Goal: Task Accomplishment & Management: Manage account settings

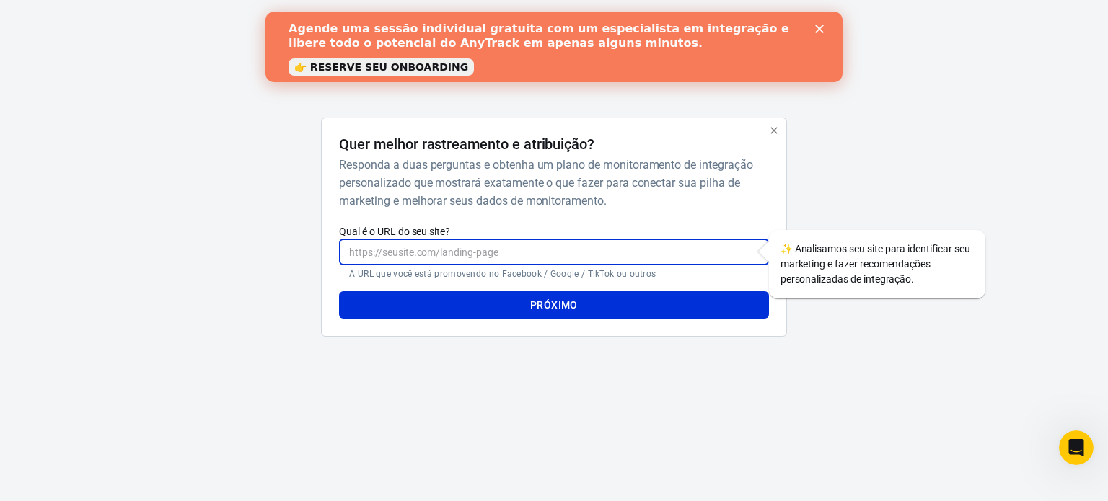
click at [430, 247] on input "Qual é o URL do seu site?" at bounding box center [553, 252] width 429 height 27
paste input "[URL][PERSON_NAME][DOMAIN_NAME]"
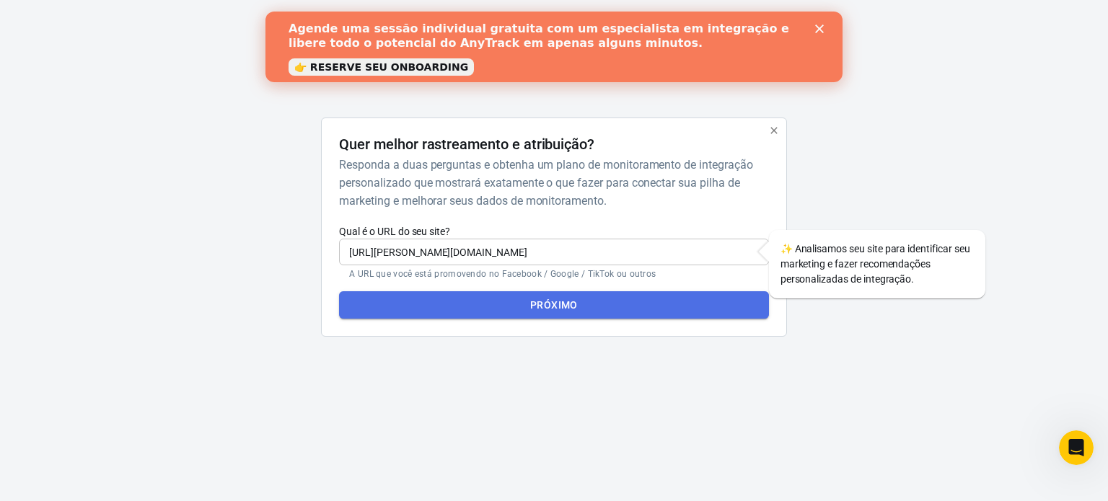
click at [546, 305] on font "Próximo" at bounding box center [554, 305] width 48 height 12
click at [525, 306] on button "Próximo" at bounding box center [553, 304] width 429 height 27
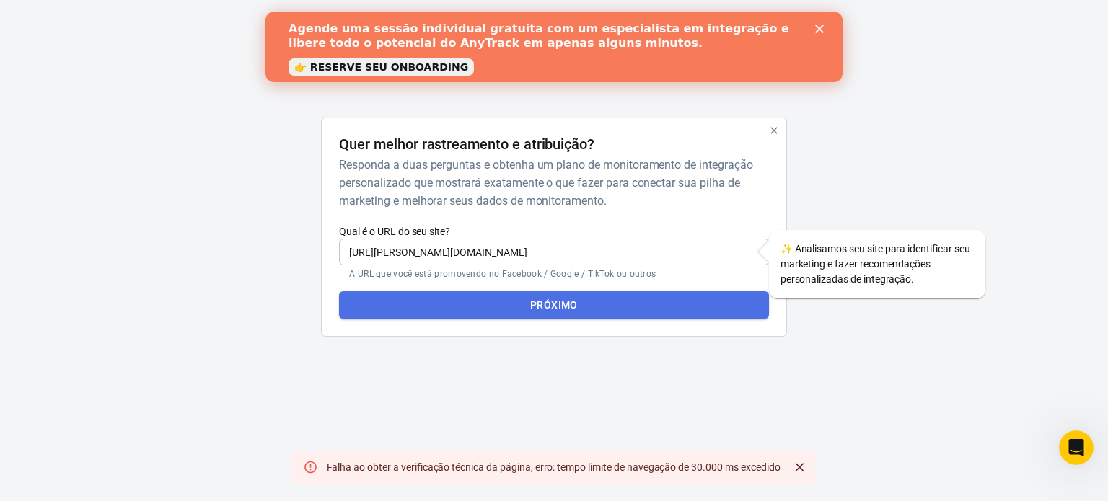
click at [525, 306] on button "Próximo" at bounding box center [553, 304] width 429 height 27
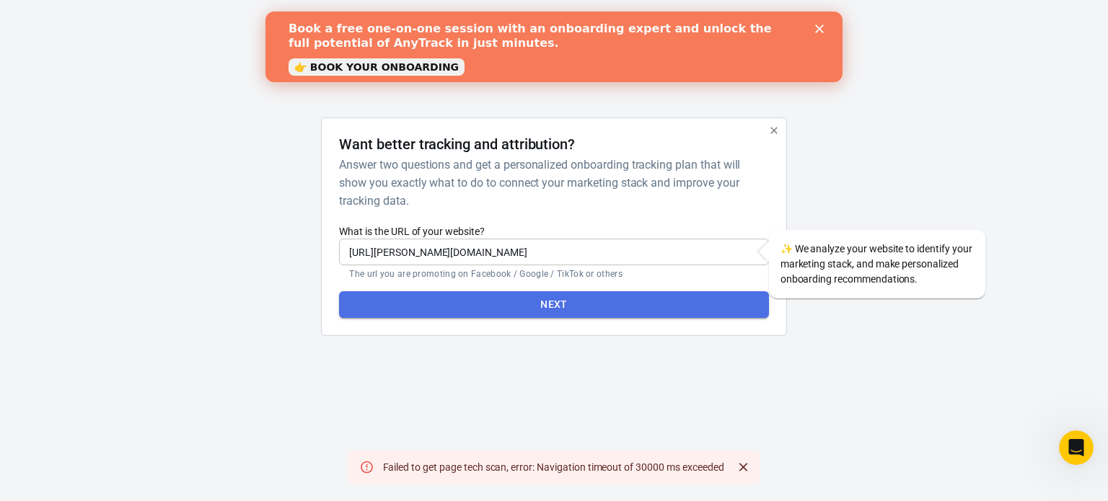
click at [554, 305] on button "Next" at bounding box center [553, 304] width 429 height 27
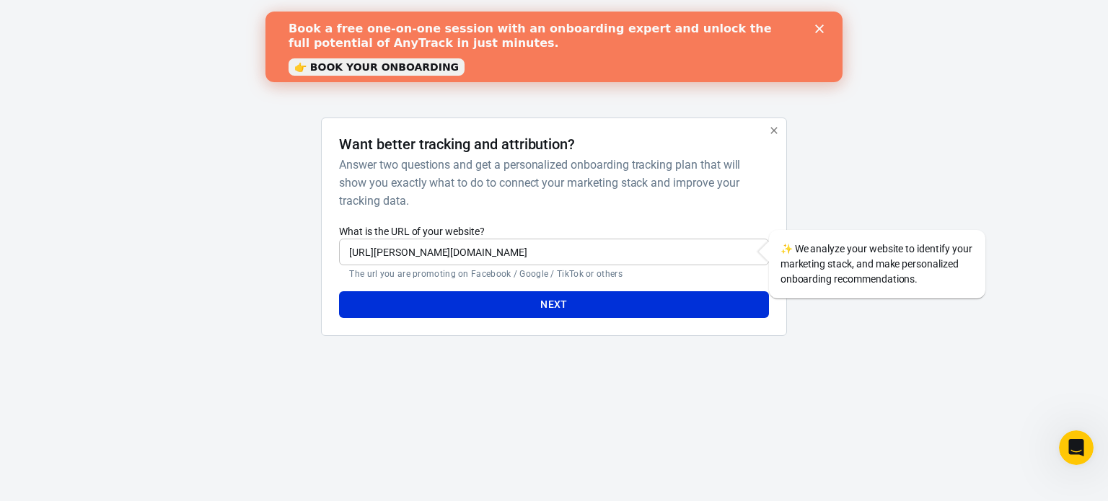
click at [363, 71] on link "👉 BOOK YOUR ONBOARDING" at bounding box center [376, 66] width 176 height 17
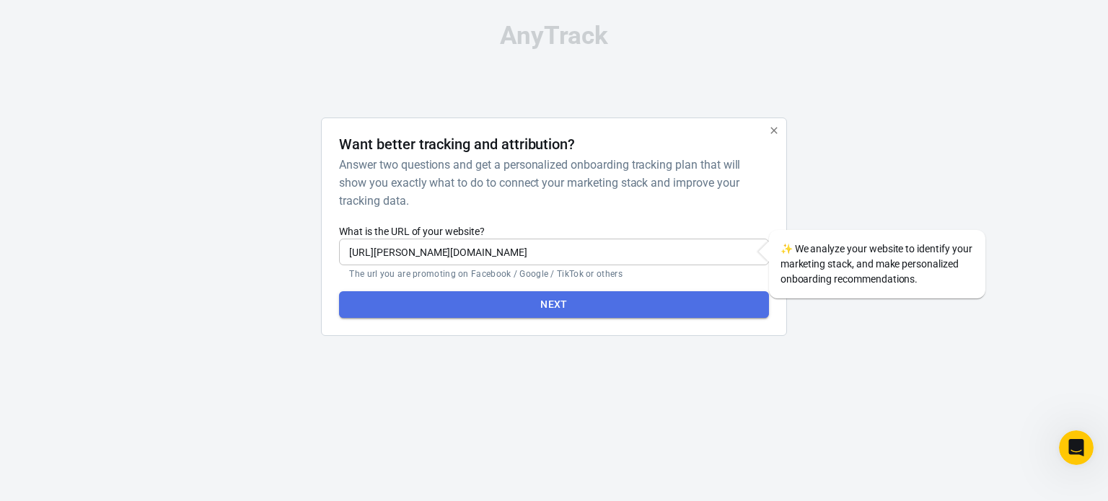
click at [554, 301] on button "Next" at bounding box center [553, 304] width 429 height 27
click at [534, 301] on button "Next" at bounding box center [553, 304] width 429 height 27
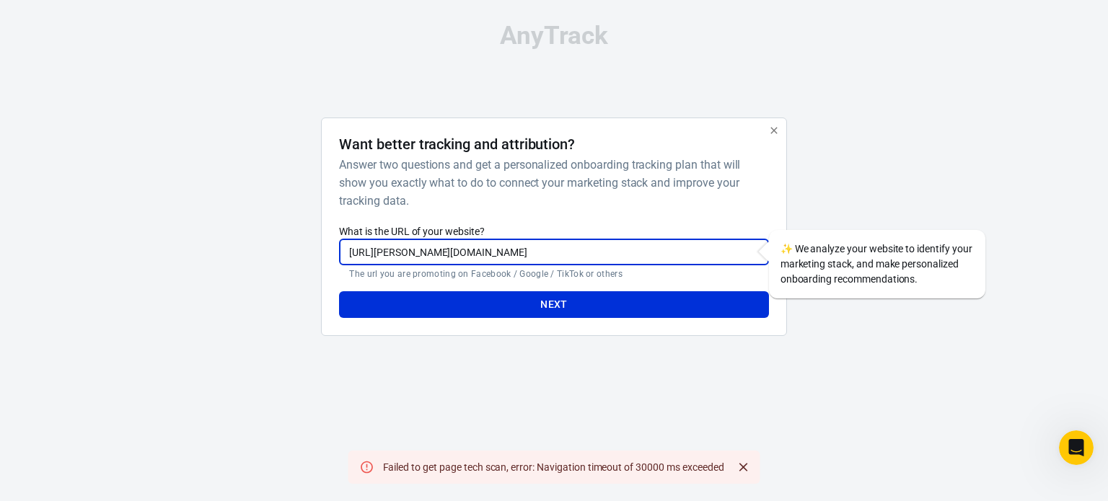
drag, startPoint x: 381, startPoint y: 257, endPoint x: 309, endPoint y: 257, distance: 72.8
click at [309, 257] on div "Want better tracking and attribution? Answer two questions and get a personaliz…" at bounding box center [553, 233] width 721 height 230
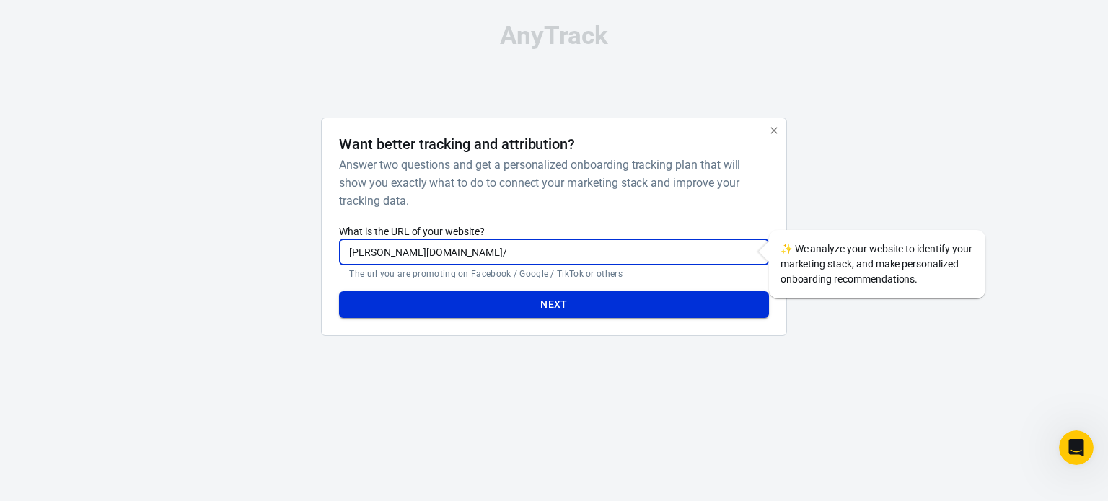
type input "amelia-smith.site/"
click at [479, 300] on button "Next" at bounding box center [553, 304] width 429 height 27
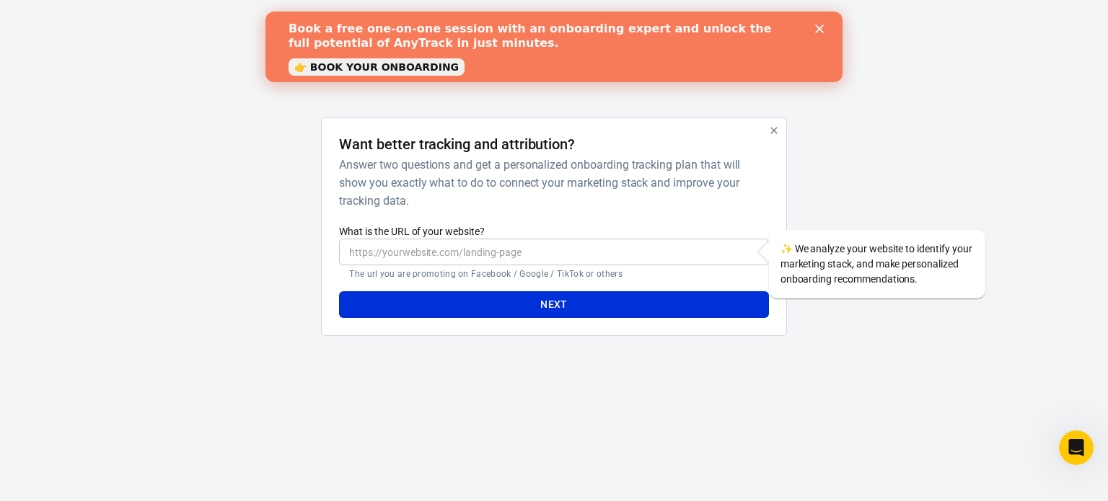
click at [472, 250] on input "What is the URL of your website?" at bounding box center [553, 252] width 429 height 27
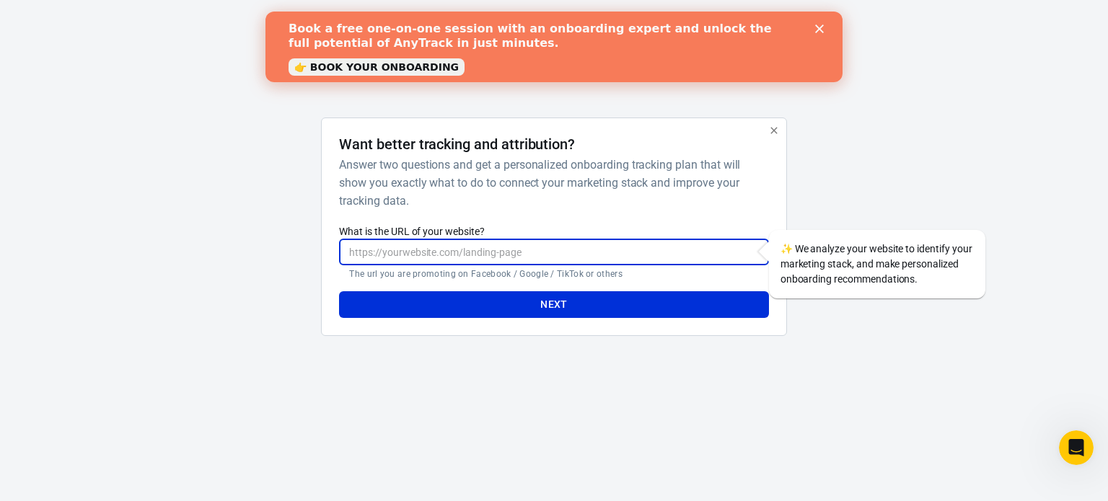
type input "[URL][PERSON_NAME][DOMAIN_NAME]"
click at [506, 299] on button "Next" at bounding box center [553, 304] width 429 height 27
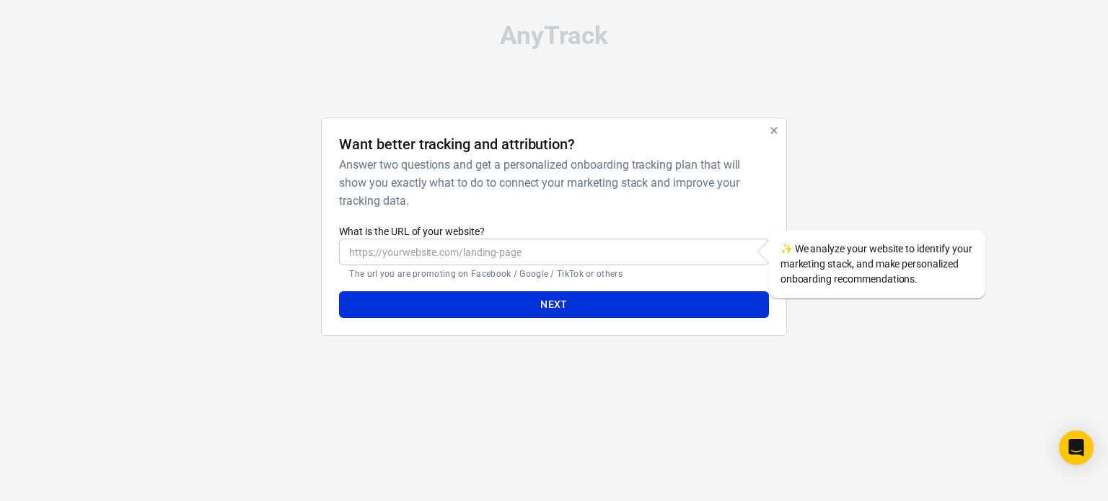
click at [492, 255] on input "What is the URL of your website?" at bounding box center [553, 252] width 429 height 27
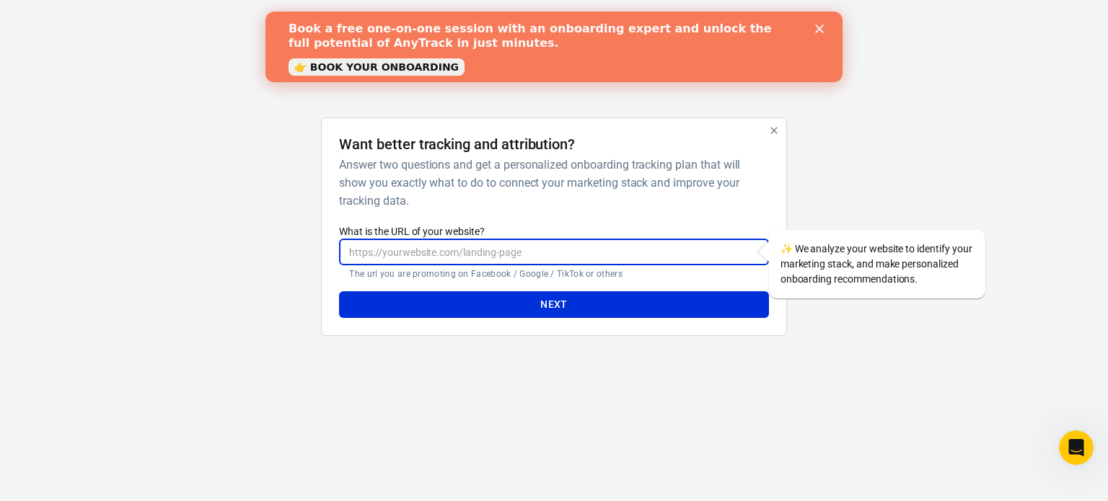
click at [772, 131] on icon "button" at bounding box center [774, 131] width 12 height 12
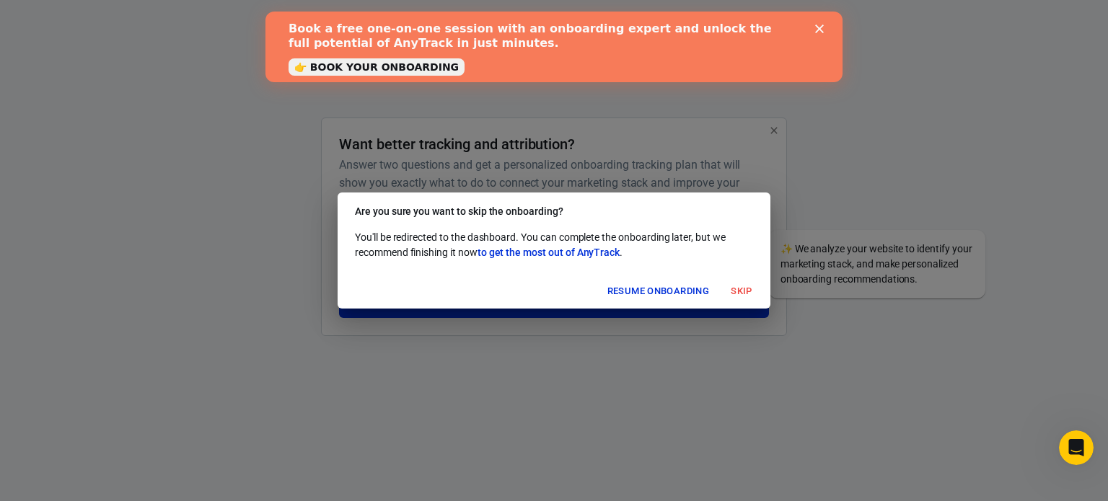
click at [666, 291] on button "Resume onboarding" at bounding box center [658, 292] width 109 height 22
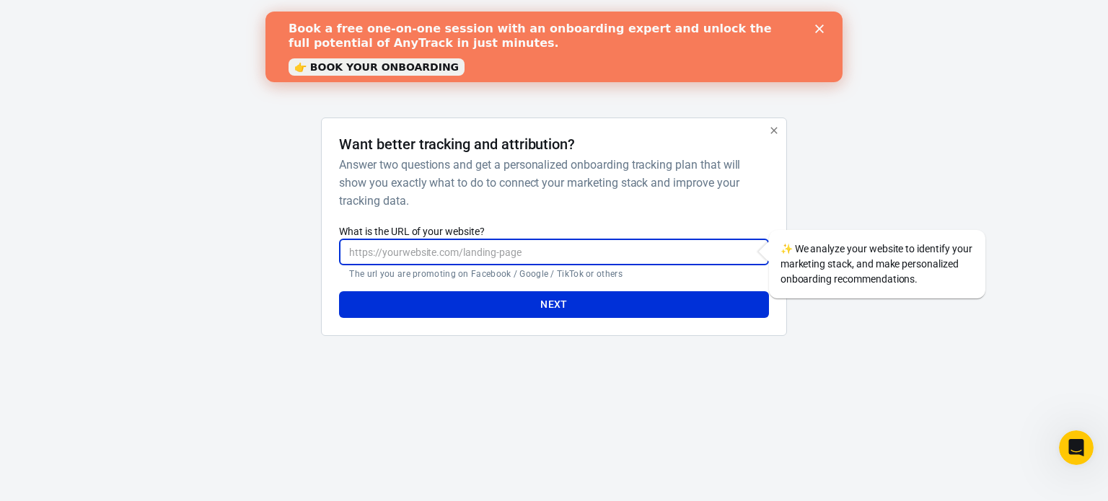
click at [565, 258] on input "What is the URL of your website?" at bounding box center [553, 252] width 429 height 27
paste input "[URL][PERSON_NAME][DOMAIN_NAME]"
type input "[URL][PERSON_NAME][DOMAIN_NAME]"
click at [579, 300] on button "Next" at bounding box center [553, 304] width 429 height 27
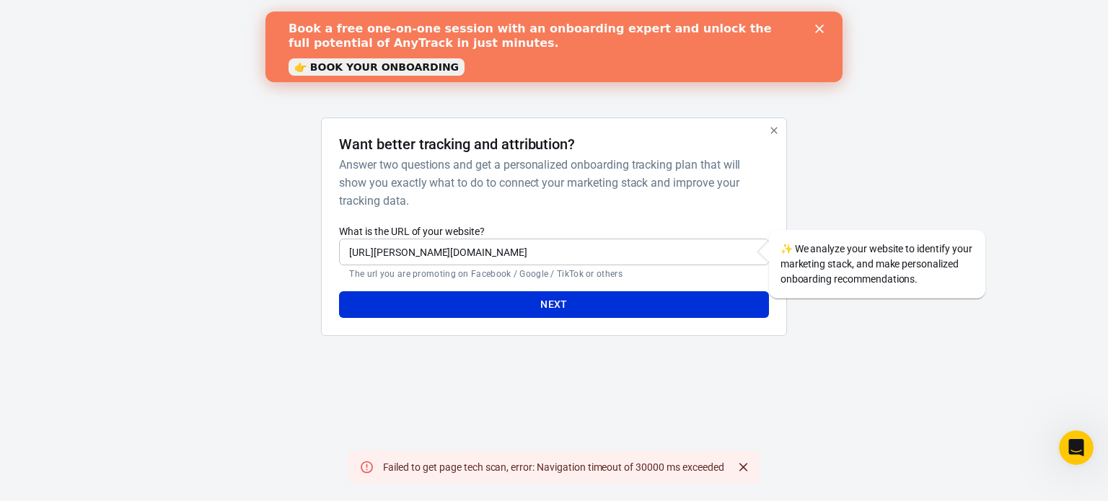
click at [773, 131] on icon "button" at bounding box center [774, 131] width 12 height 12
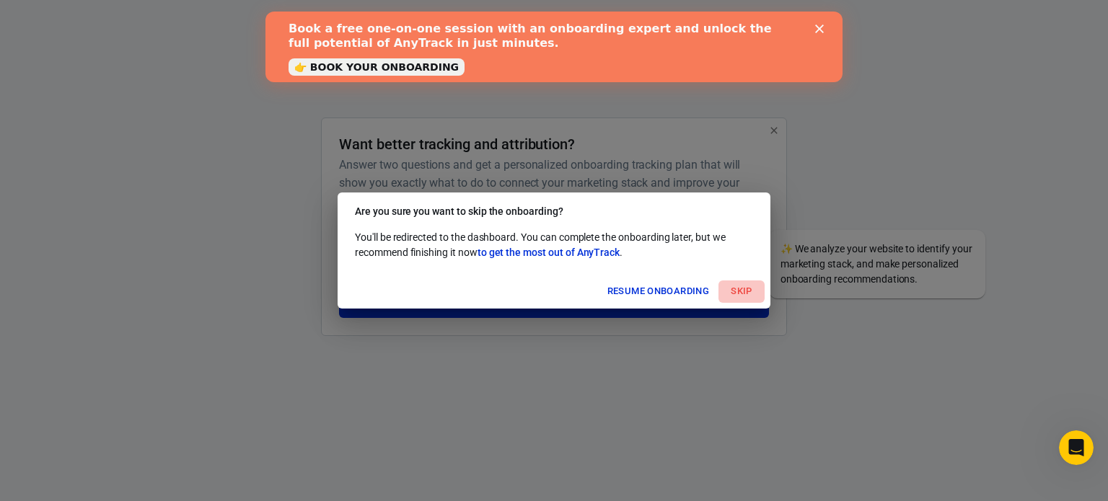
click at [744, 282] on button "Skip" at bounding box center [741, 292] width 46 height 22
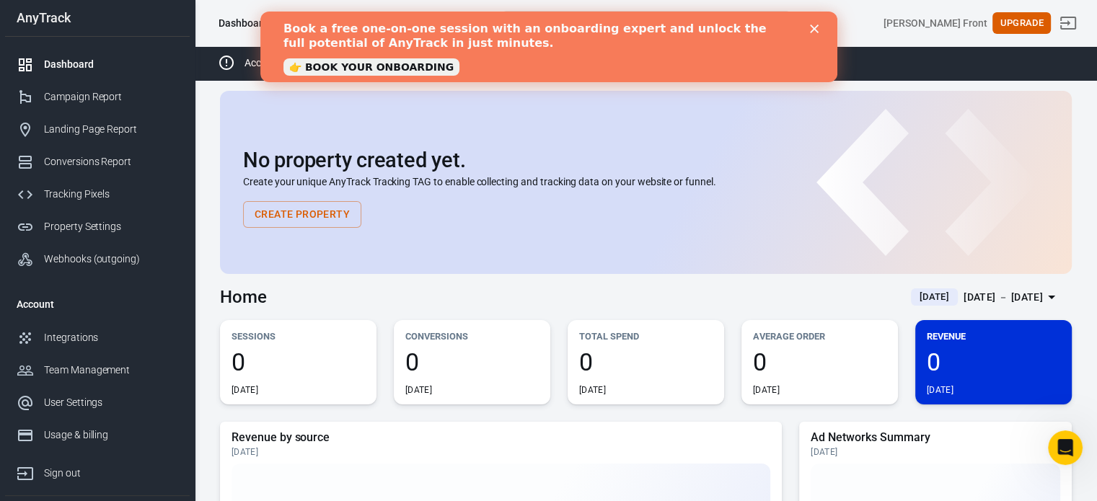
click at [858, 22] on div "Azucena Front Upgrade" at bounding box center [937, 23] width 283 height 35
click at [322, 211] on button "Create Property" at bounding box center [302, 214] width 118 height 27
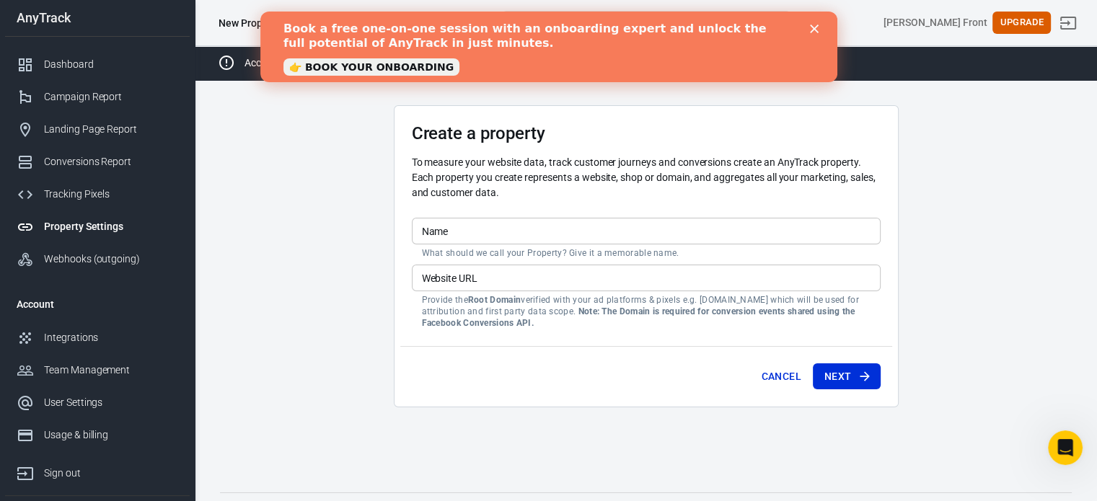
click at [469, 273] on div "Website URL Website URL Provide the Root Domain verified with your ad platforms…" at bounding box center [646, 297] width 469 height 64
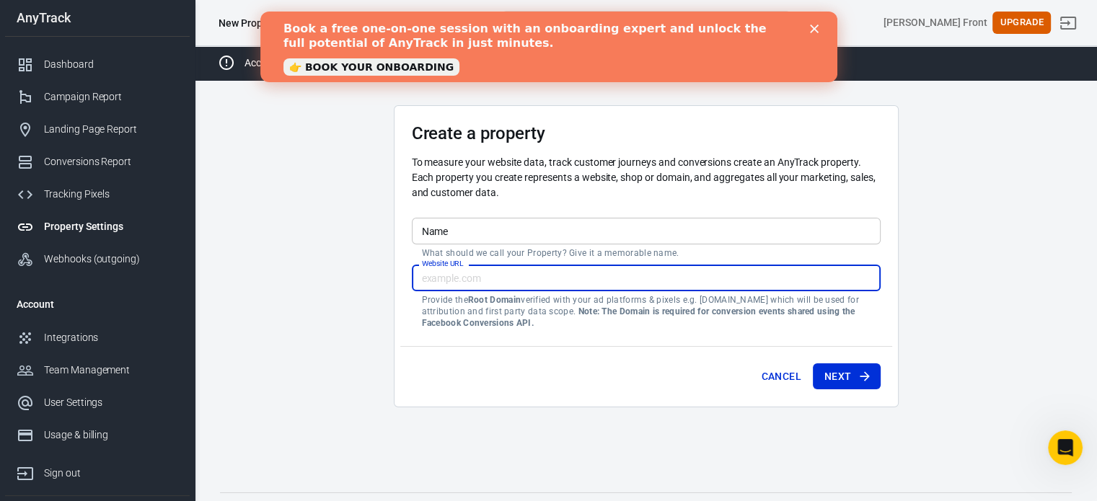
paste input "[URL][PERSON_NAME][DOMAIN_NAME]"
type input "[URL][PERSON_NAME][DOMAIN_NAME]"
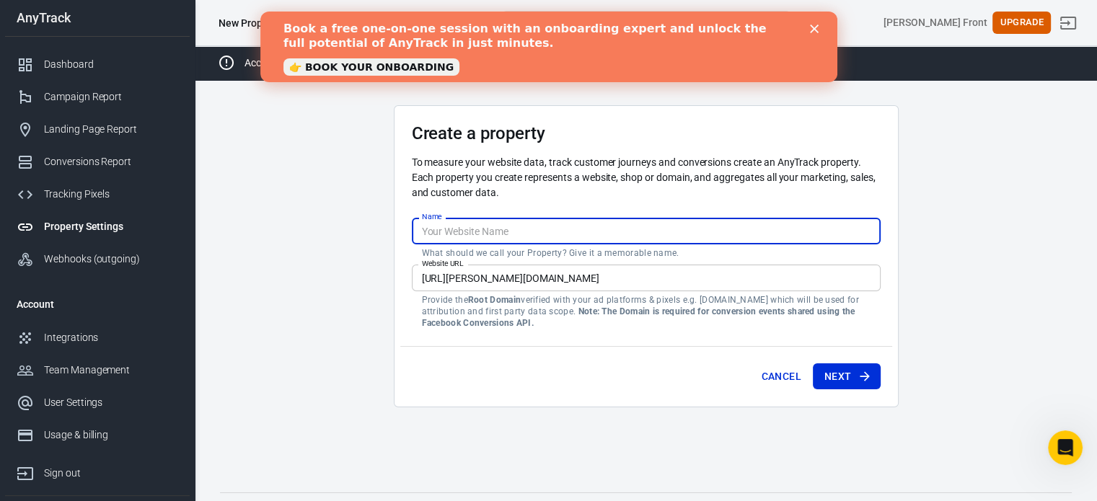
click at [481, 239] on input "Name" at bounding box center [646, 231] width 469 height 27
type input "EVERFLOW"
click at [839, 368] on button "Next" at bounding box center [847, 376] width 68 height 27
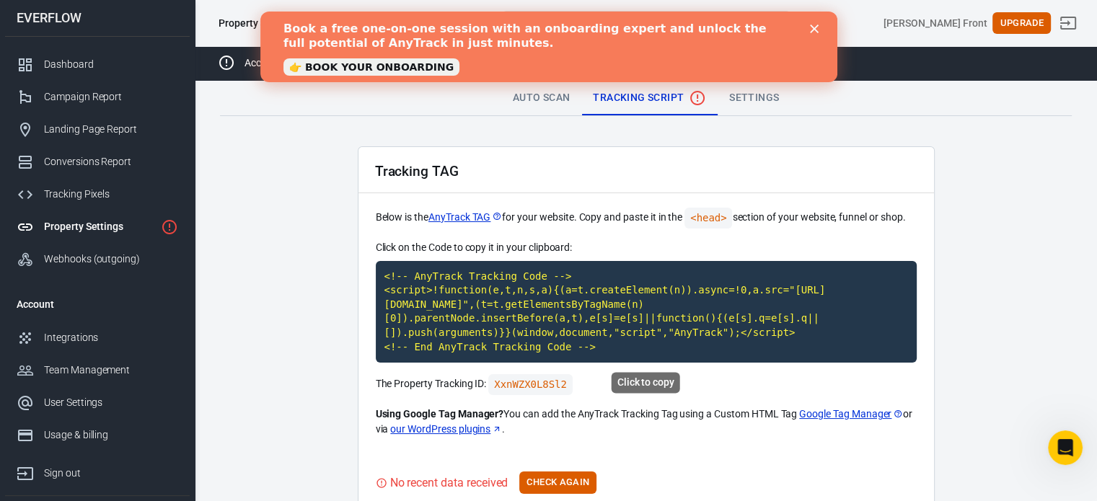
click at [669, 309] on code "<!-- AnyTrack Tracking Code --> <script>!function(e,t,n,s,a){(a=t.createElement…" at bounding box center [646, 312] width 541 height 102
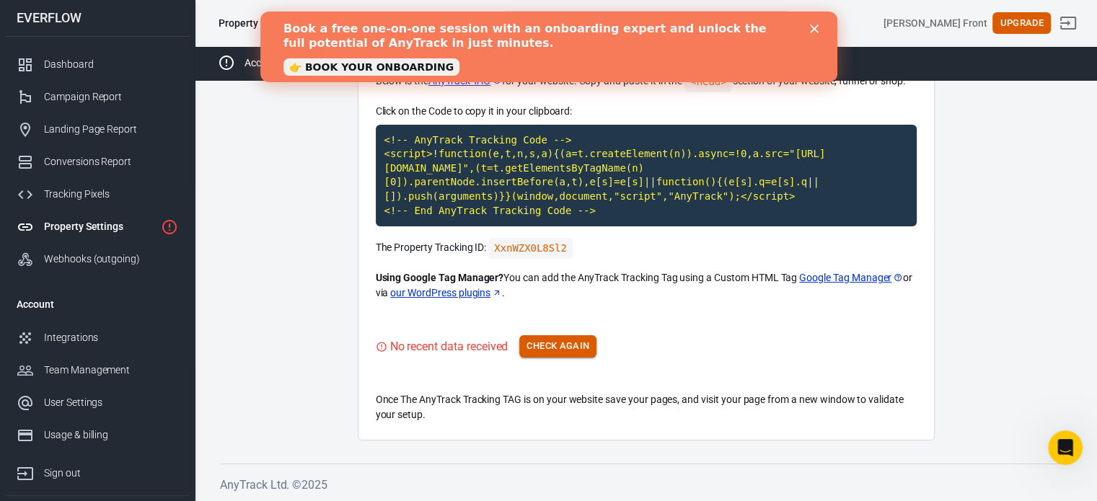
click at [544, 336] on button "Check Again" at bounding box center [557, 346] width 77 height 22
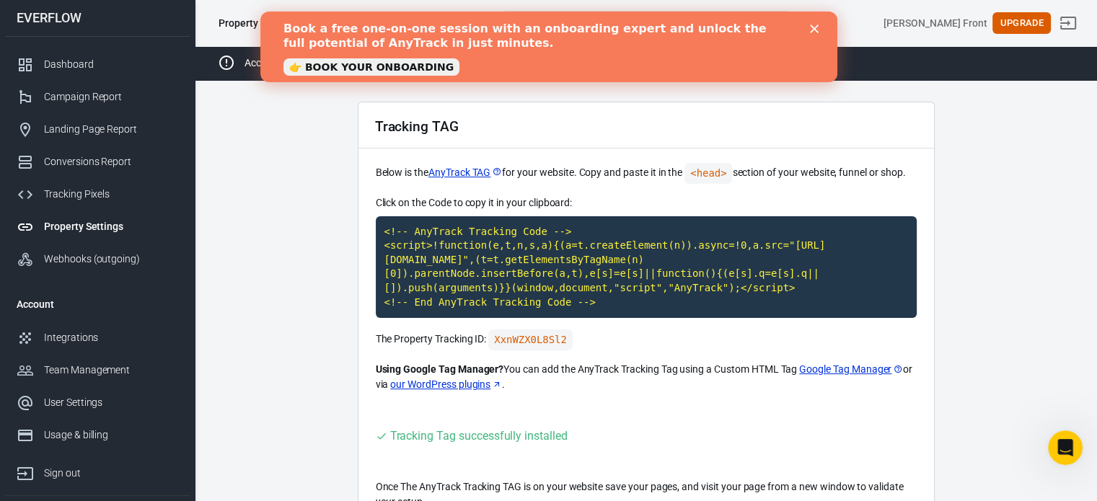
scroll to position [0, 0]
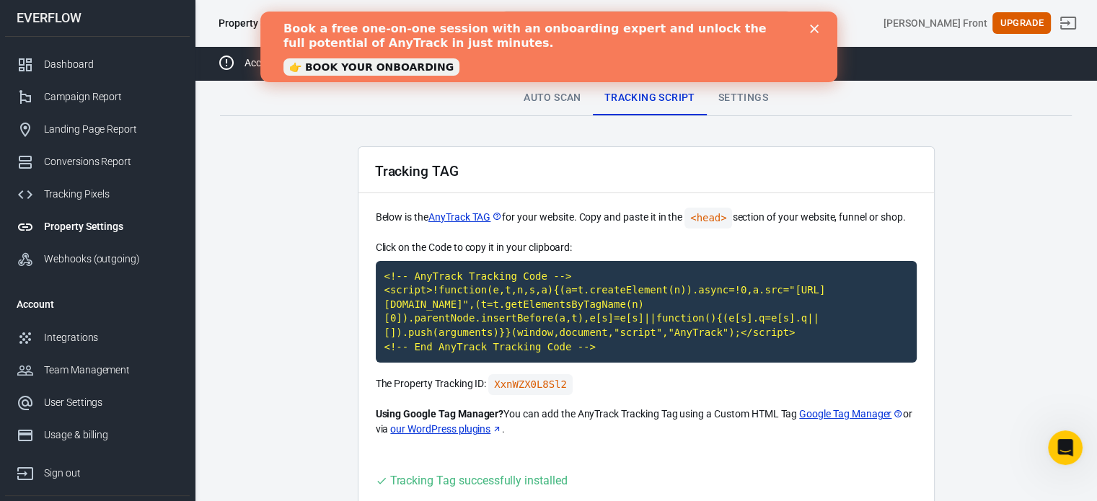
click at [757, 99] on link "Settings" at bounding box center [743, 98] width 73 height 35
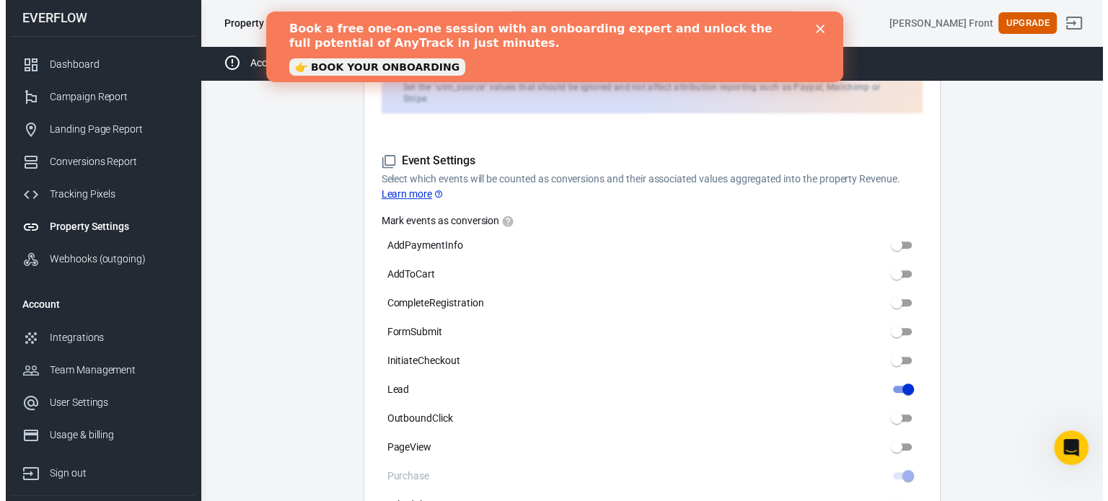
scroll to position [345, 0]
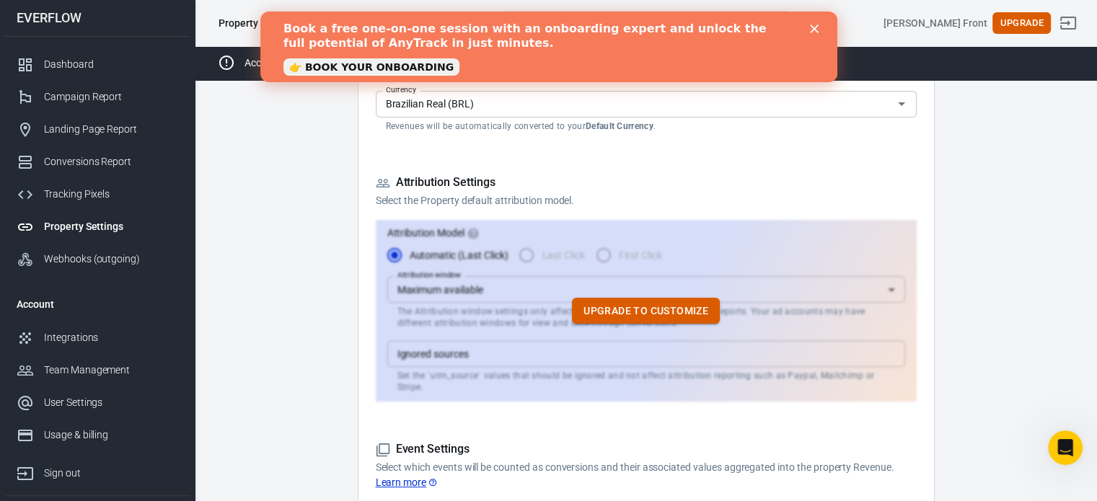
click at [626, 306] on button "Upgrade to customize" at bounding box center [646, 311] width 148 height 27
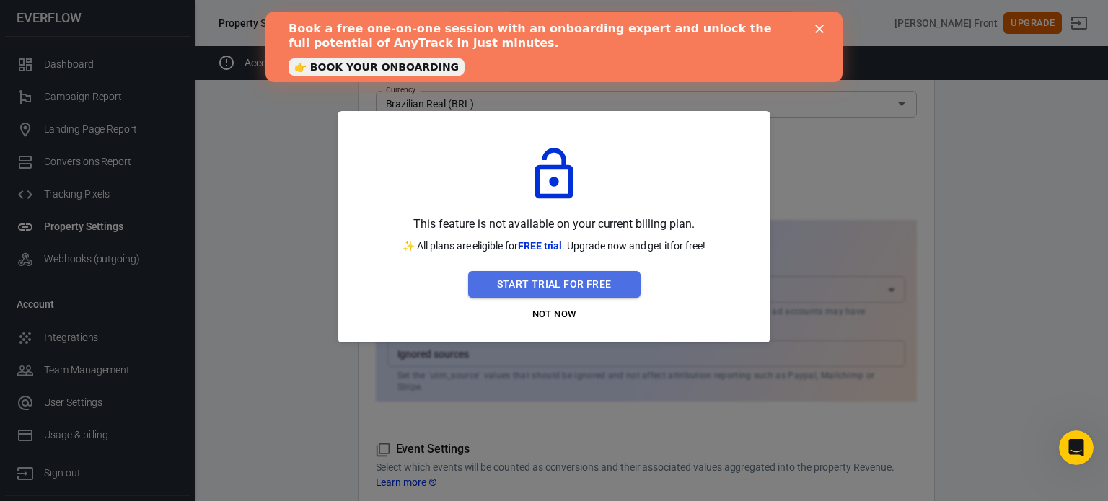
click at [595, 286] on button "Start Trial For Free" at bounding box center [554, 284] width 172 height 27
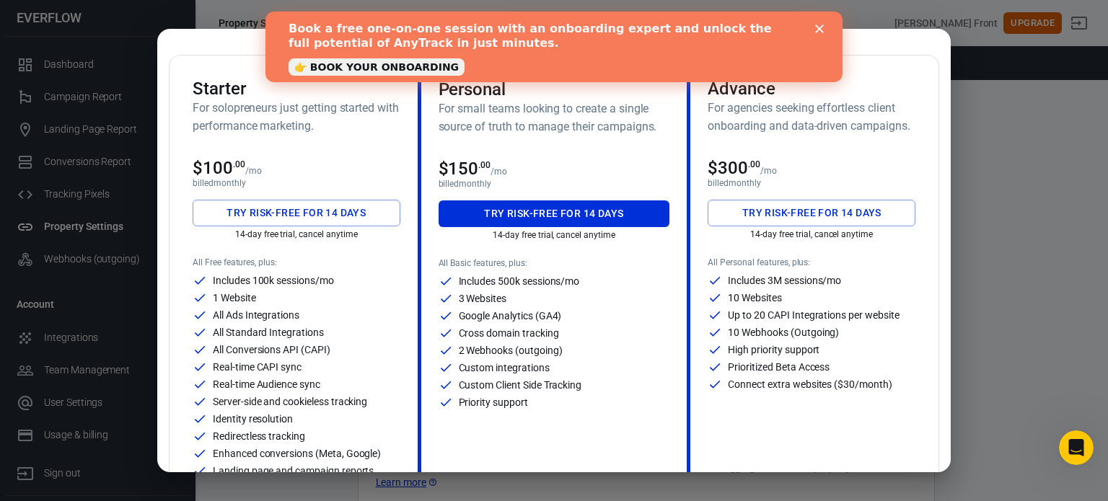
scroll to position [144, 0]
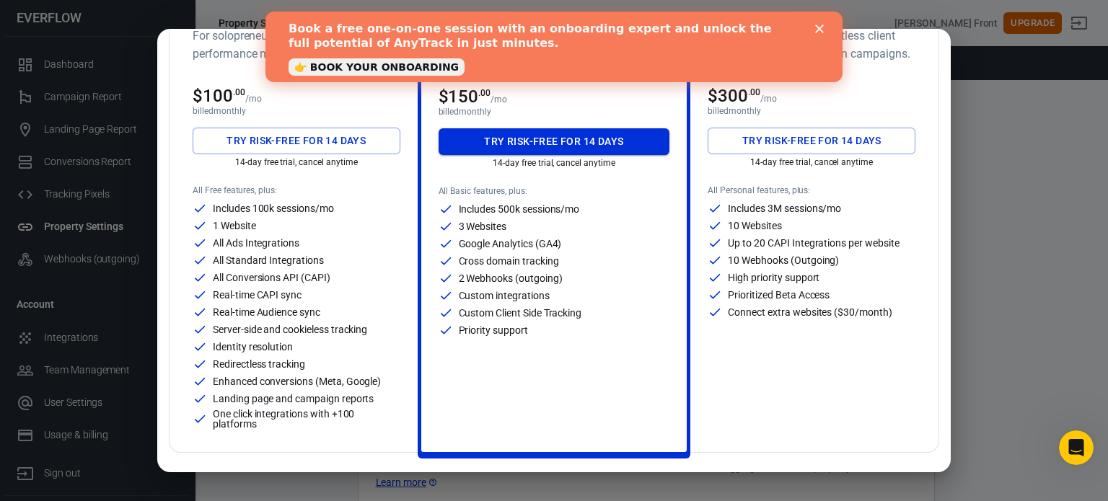
click at [551, 146] on button "Try risk-free for 14 days" at bounding box center [553, 141] width 231 height 27
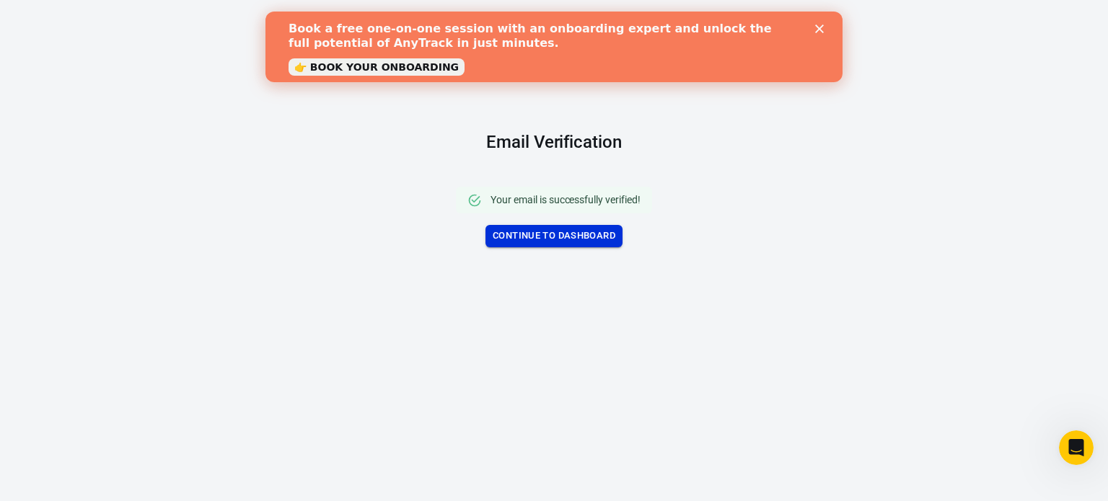
click at [529, 230] on link "Continue to Dashboard" at bounding box center [553, 236] width 137 height 22
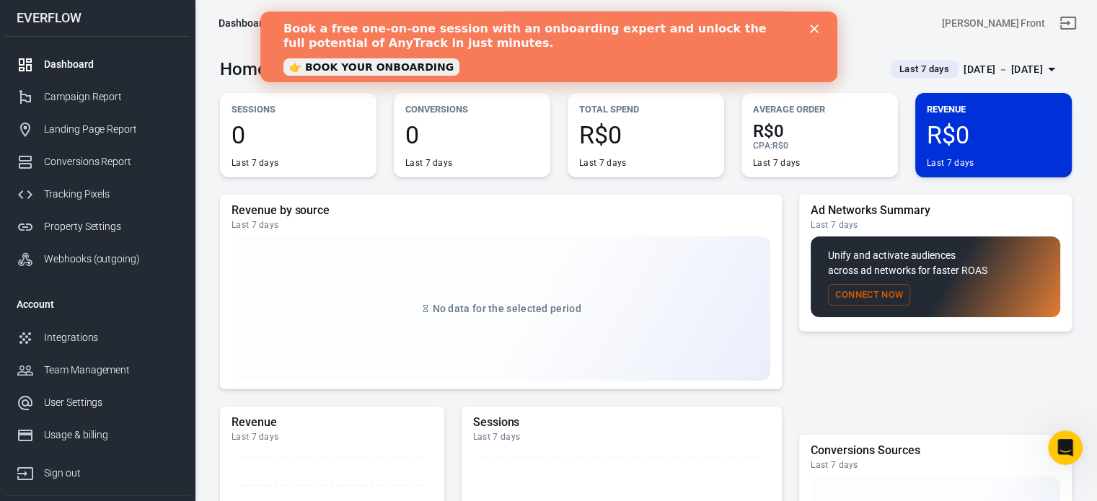
click at [811, 33] on div "Book a free one-on-one session with an onboarding expert and unlock the full po…" at bounding box center [548, 46] width 531 height 59
click at [816, 26] on polygon "Close" at bounding box center [813, 29] width 9 height 9
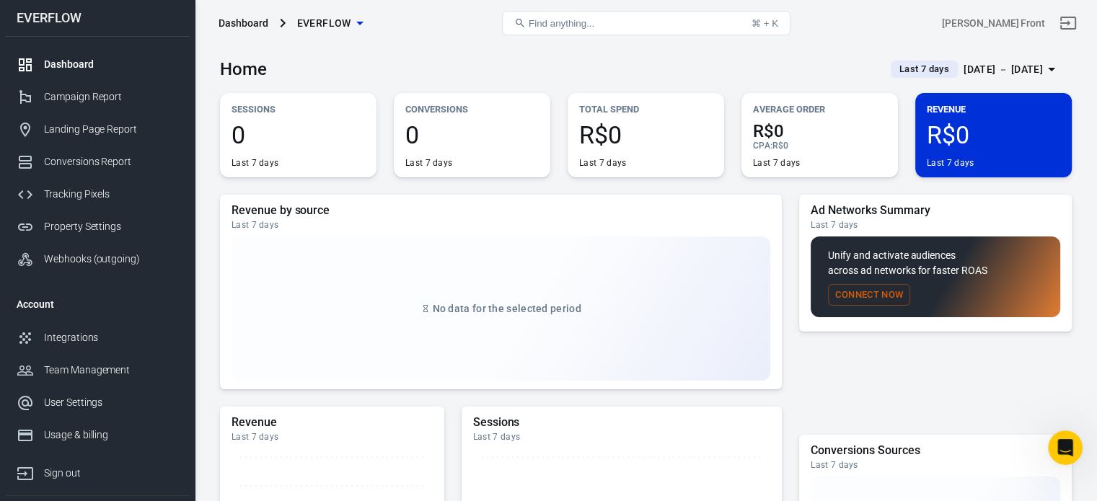
click at [343, 22] on span "EVERFLOW" at bounding box center [324, 23] width 54 height 18
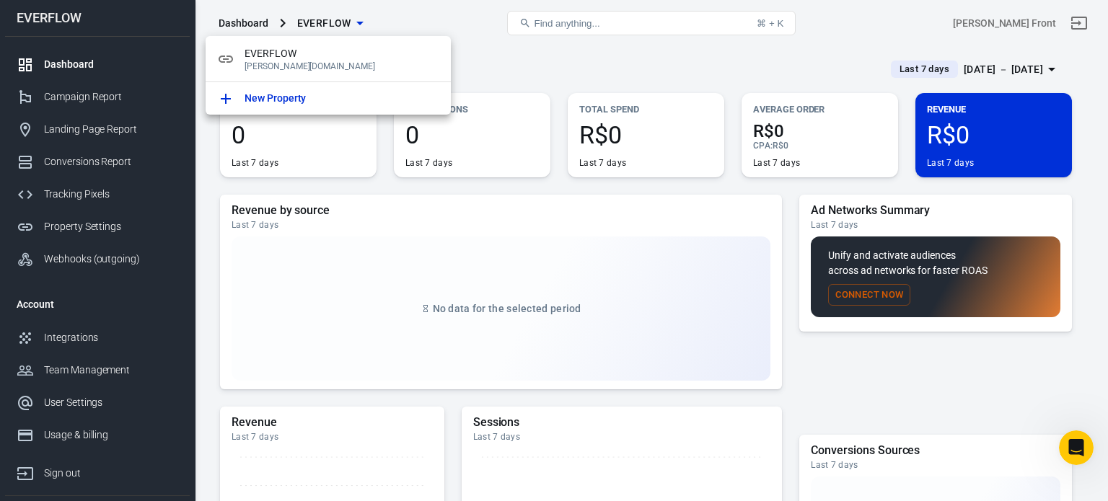
click at [422, 8] on div at bounding box center [554, 250] width 1108 height 501
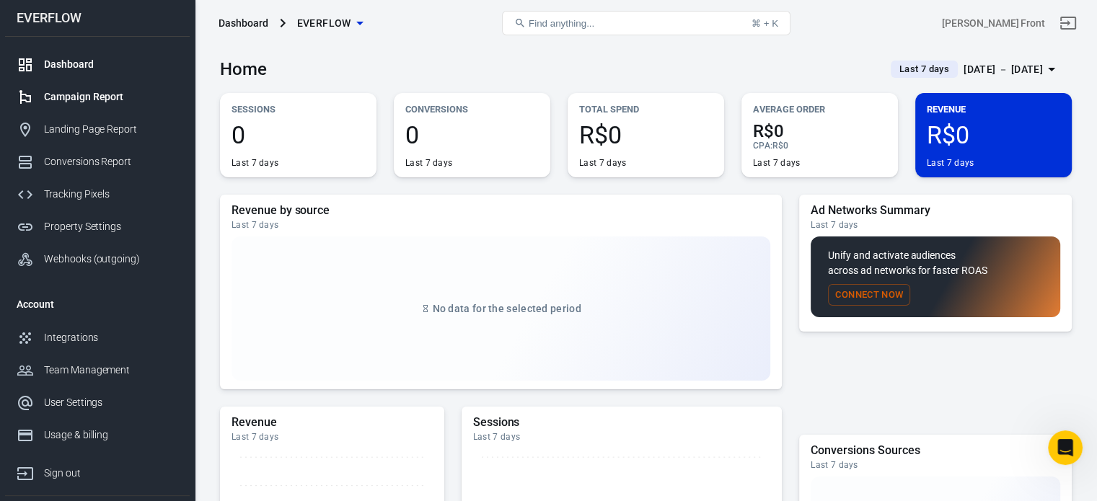
click at [94, 89] on link "Campaign Report" at bounding box center [97, 97] width 185 height 32
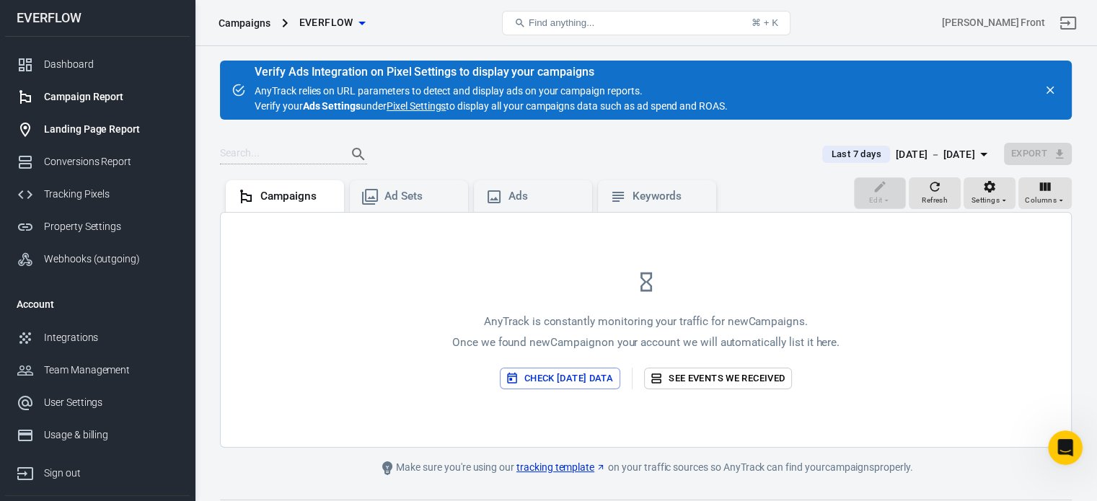
click at [85, 123] on div "Landing Page Report" at bounding box center [111, 129] width 134 height 15
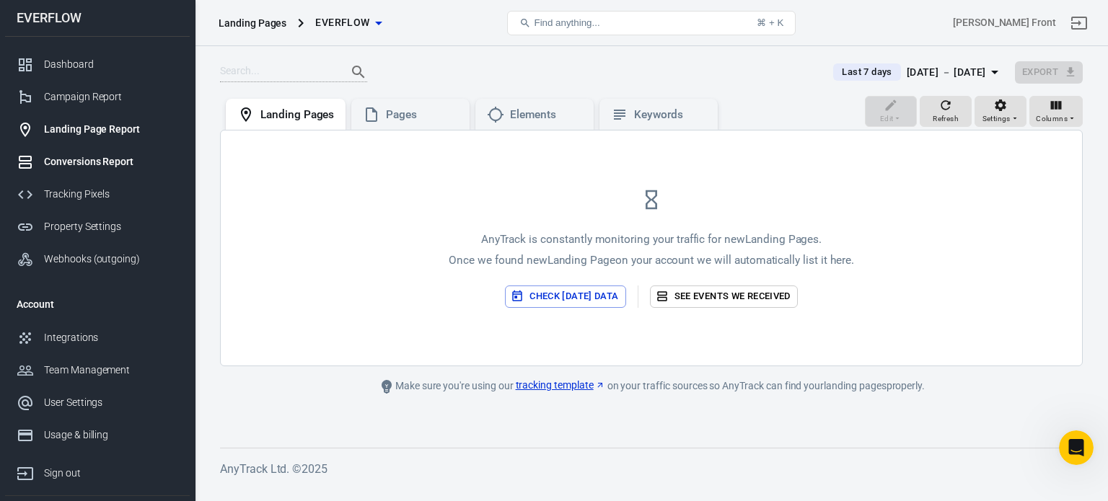
click at [82, 155] on div "Conversions Report" at bounding box center [111, 161] width 134 height 15
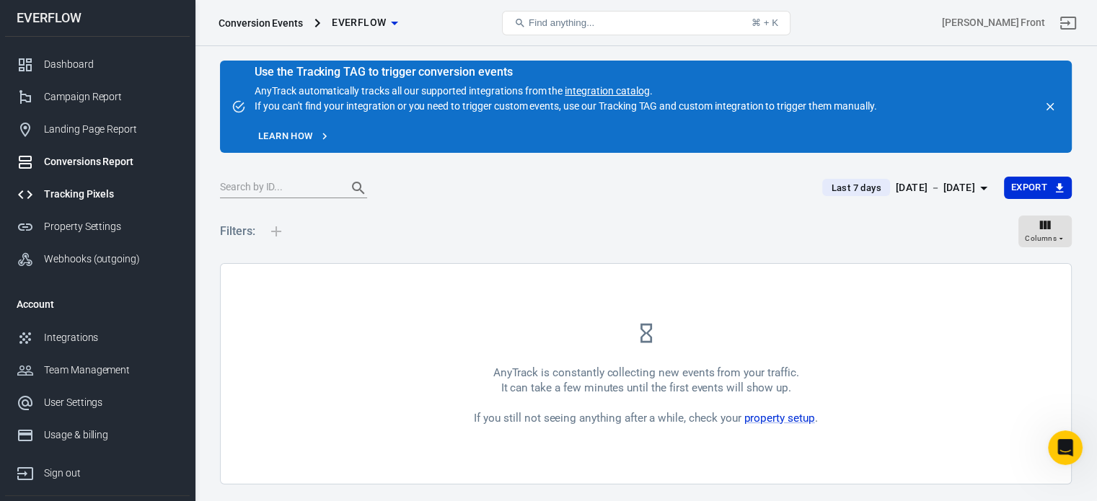
click at [83, 195] on div "Tracking Pixels" at bounding box center [111, 194] width 134 height 15
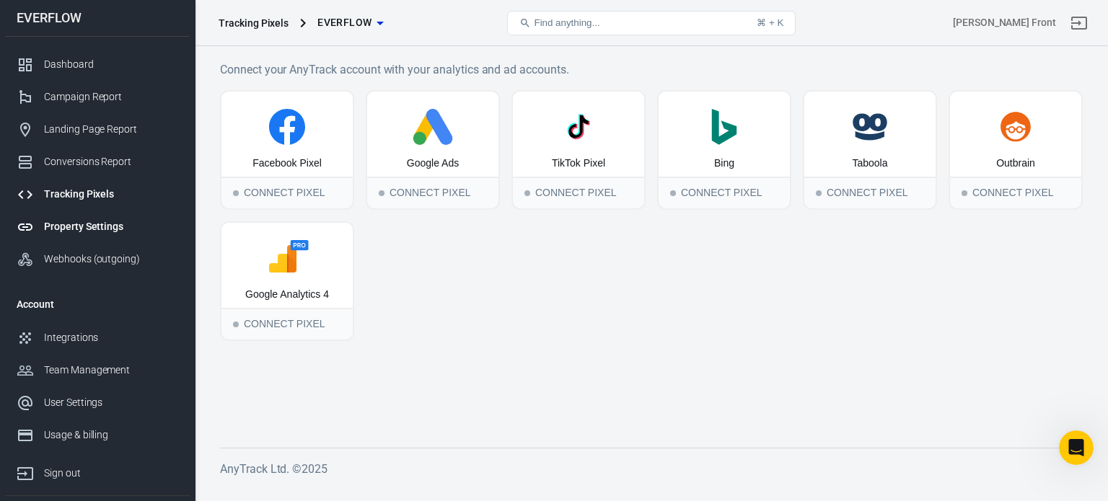
click at [84, 221] on div "Property Settings" at bounding box center [111, 226] width 134 height 15
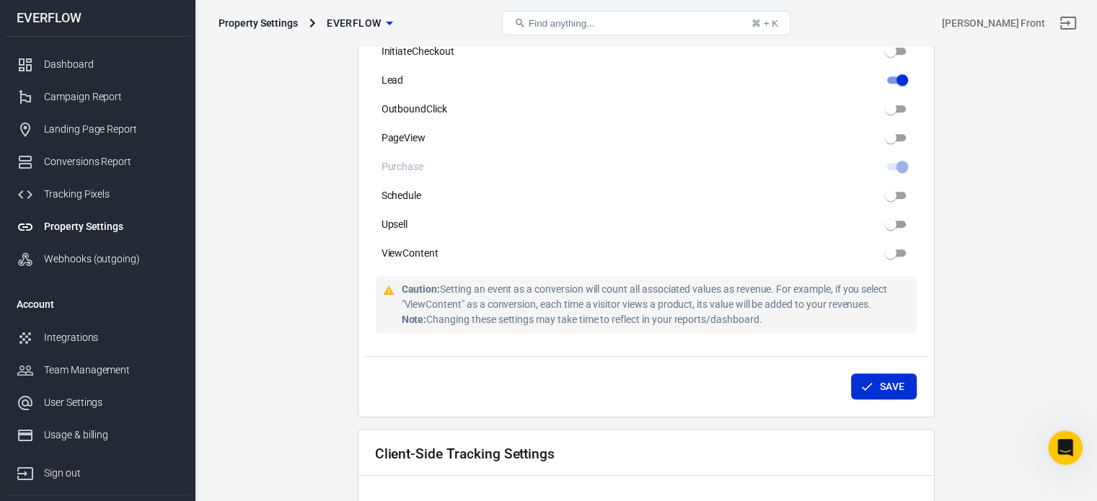
scroll to position [793, 0]
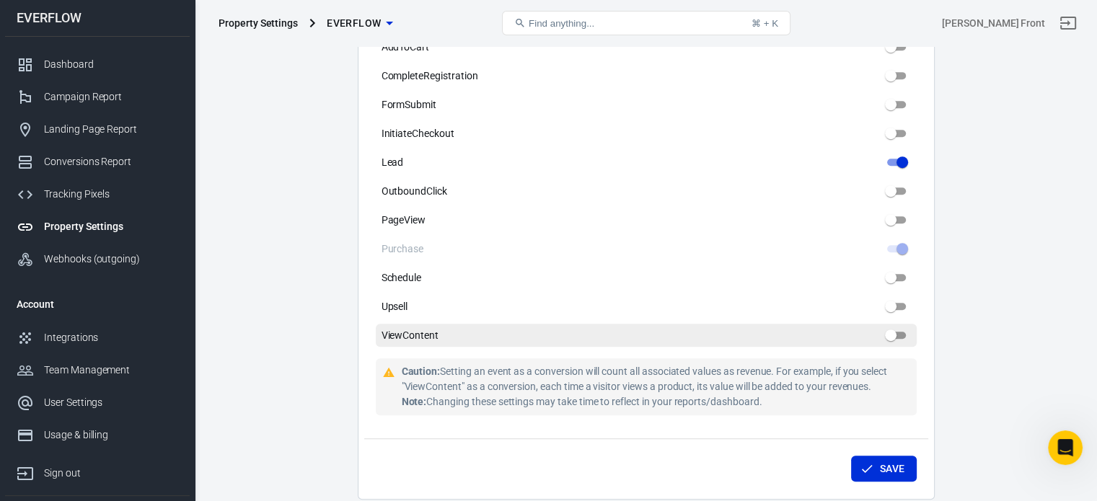
click at [897, 329] on input "ViewContent" at bounding box center [891, 335] width 52 height 17
checkbox input "true"
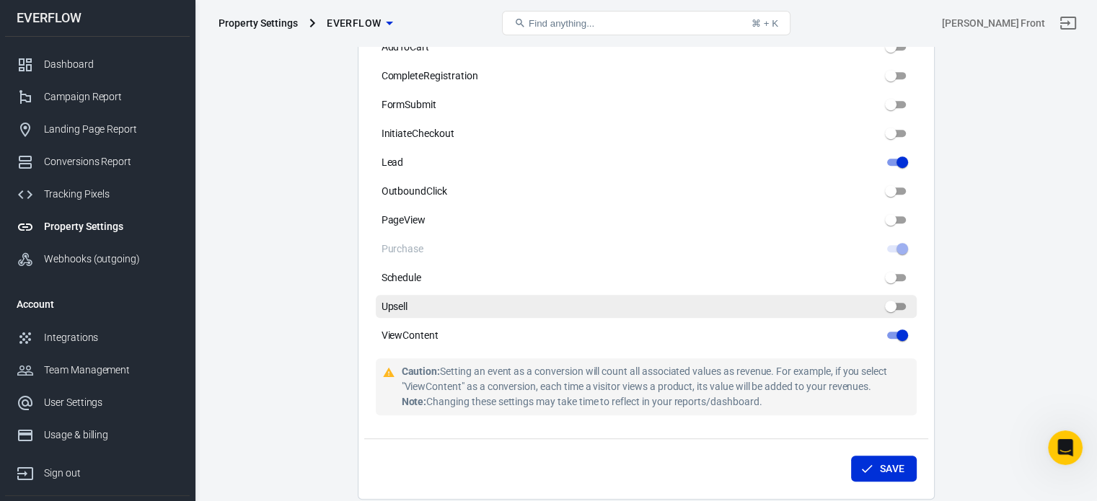
click at [901, 306] on input "Upsell" at bounding box center [891, 306] width 52 height 17
checkbox input "true"
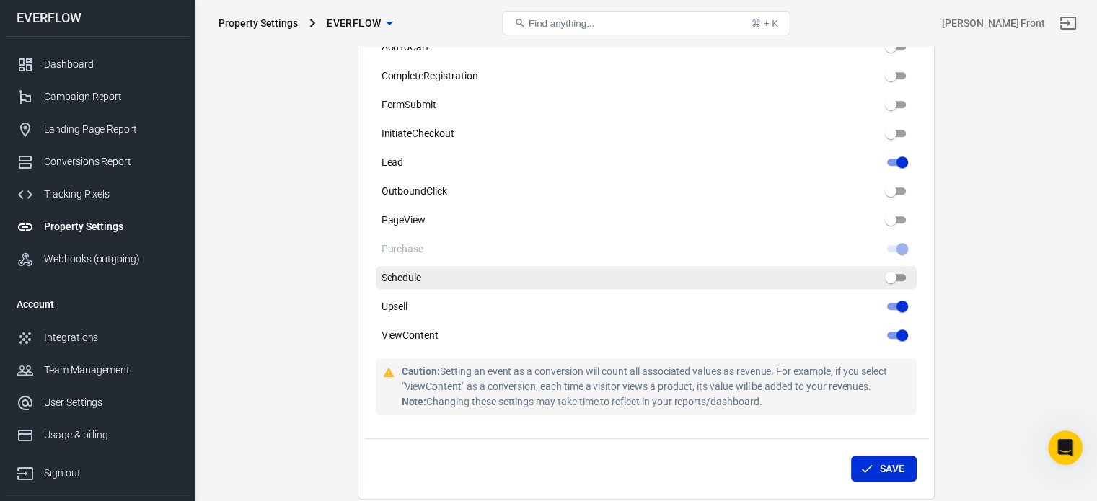
click at [897, 273] on input "Schedule" at bounding box center [891, 277] width 52 height 17
checkbox input "true"
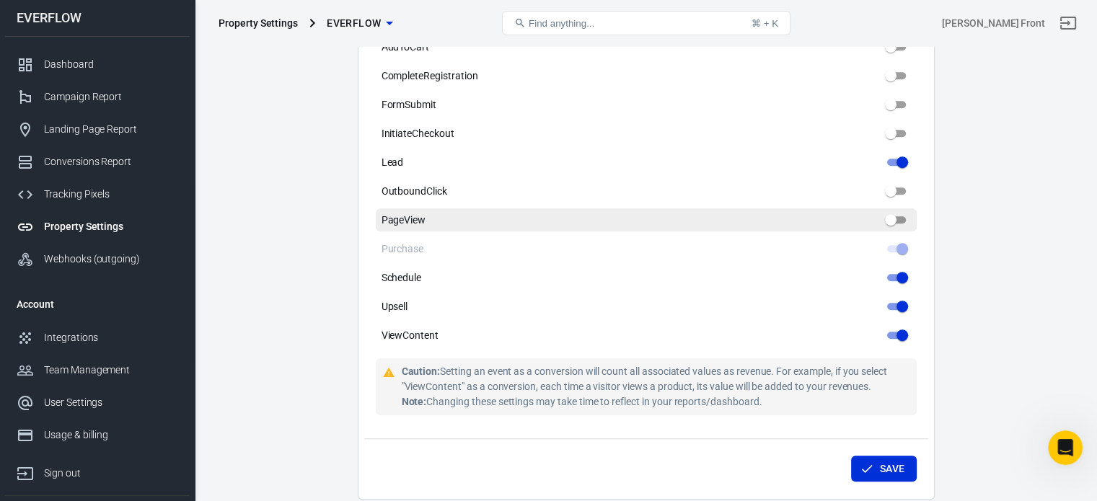
click at [904, 219] on input "PageView" at bounding box center [891, 219] width 52 height 17
checkbox input "true"
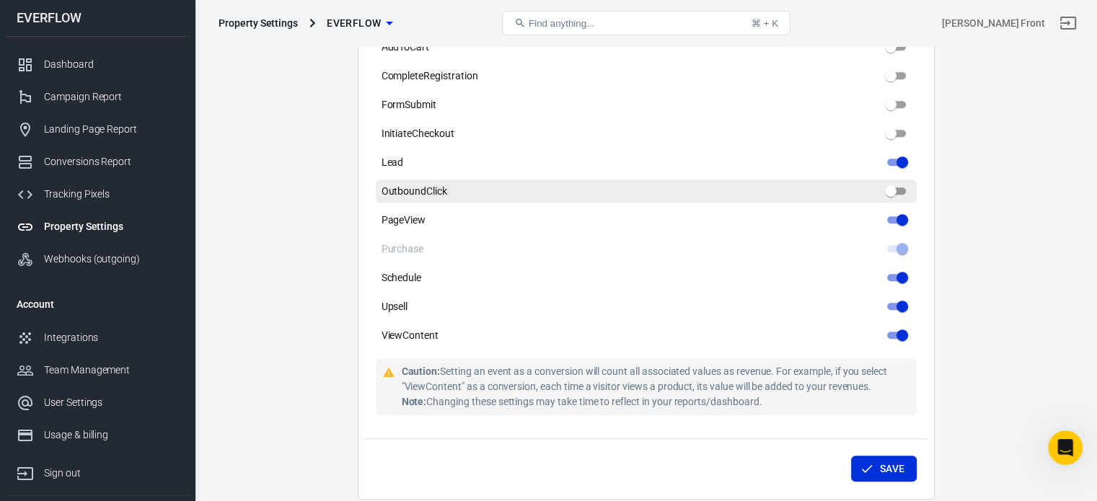
click at [897, 190] on input "OutboundClick" at bounding box center [891, 190] width 52 height 17
checkbox input "true"
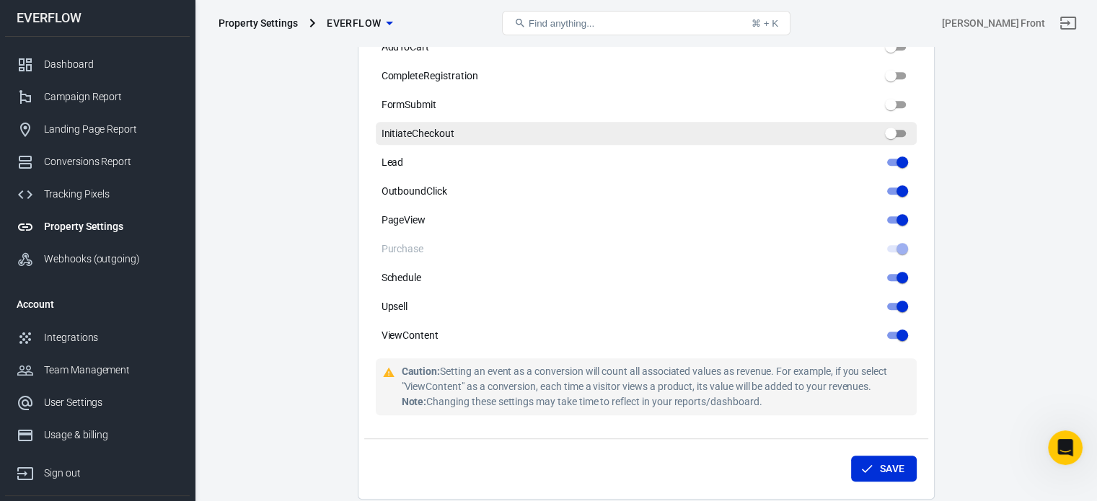
click at [895, 138] on input "InitiateCheckout" at bounding box center [891, 133] width 52 height 17
checkbox input "true"
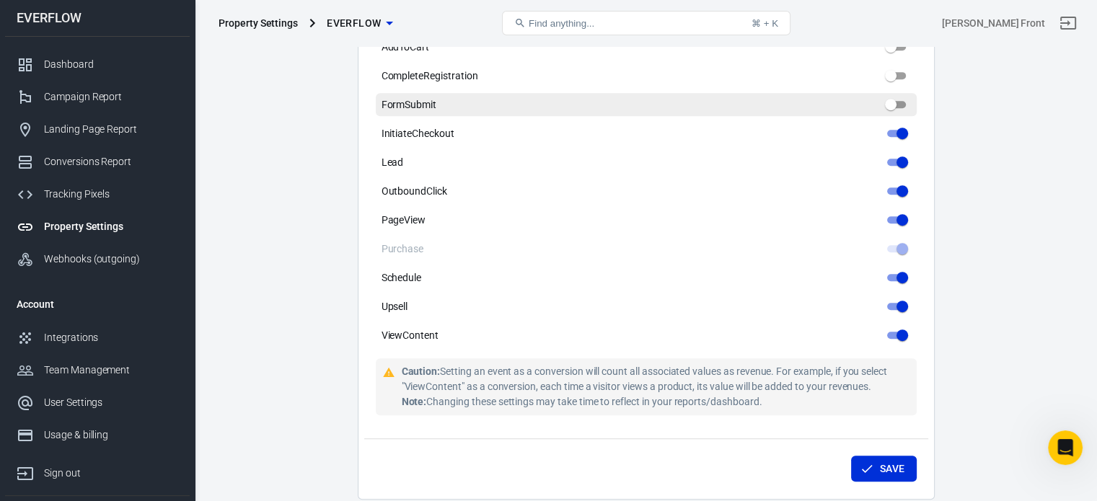
click at [897, 109] on input "FormSubmit" at bounding box center [891, 104] width 52 height 17
checkbox input "true"
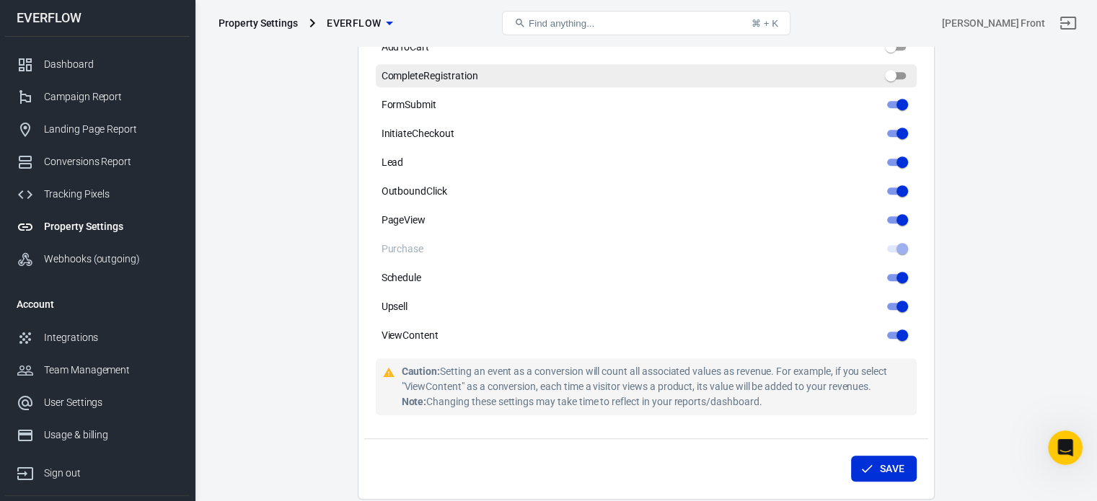
click at [898, 84] on input "CompleteRegistration" at bounding box center [891, 75] width 52 height 17
checkbox input "true"
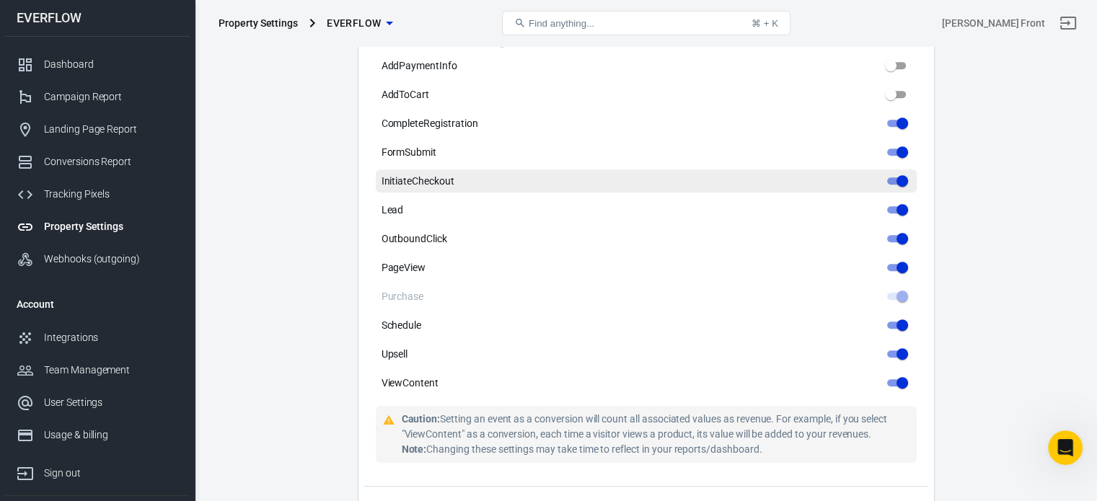
scroll to position [721, 0]
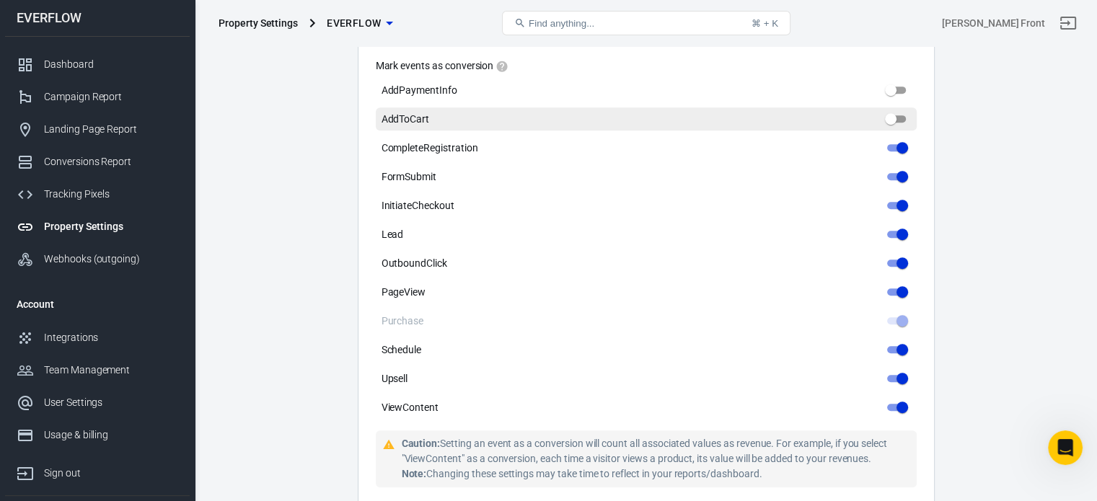
click at [896, 124] on input "AddToCart" at bounding box center [891, 118] width 52 height 17
checkbox input "true"
drag, startPoint x: 896, startPoint y: 94, endPoint x: 891, endPoint y: 118, distance: 23.6
click at [896, 94] on input "AddPaymentInfo" at bounding box center [891, 89] width 52 height 17
checkbox input "true"
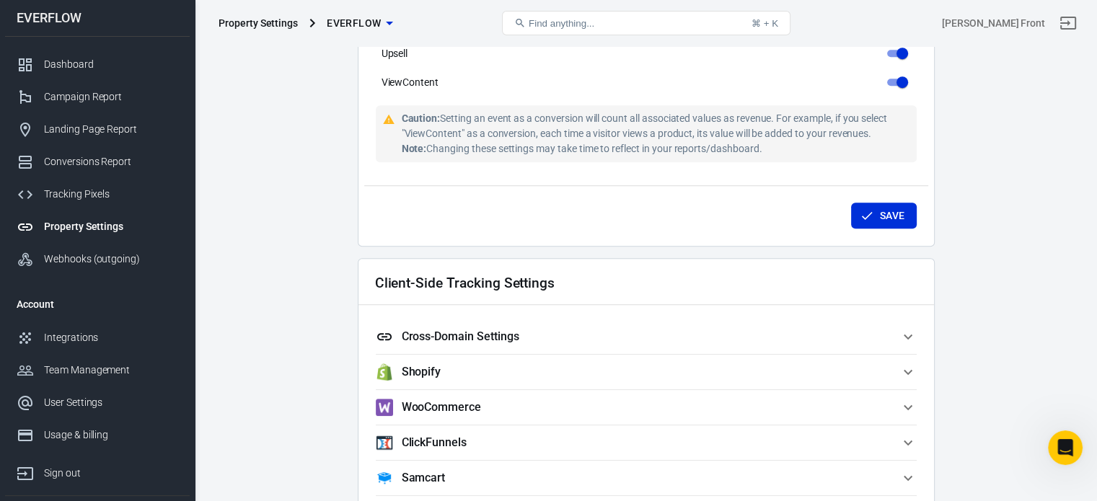
scroll to position [865, 0]
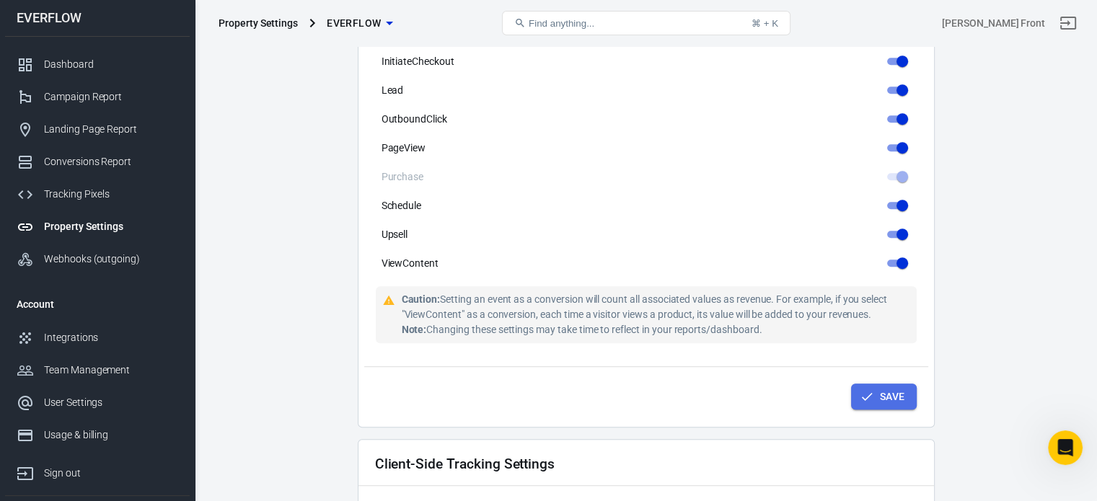
click at [877, 390] on button "Save" at bounding box center [884, 397] width 66 height 27
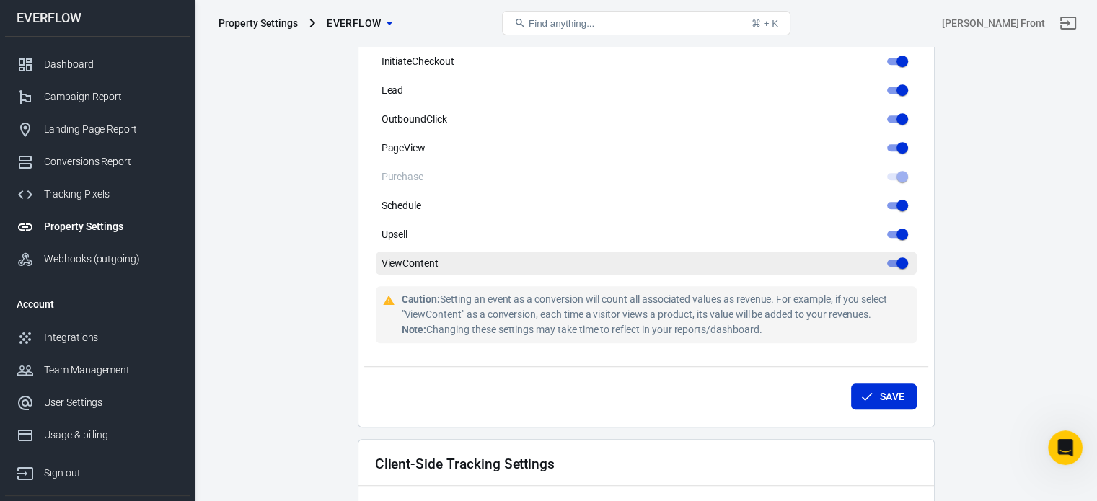
click at [904, 262] on input "ViewContent" at bounding box center [902, 263] width 52 height 17
checkbox input "false"
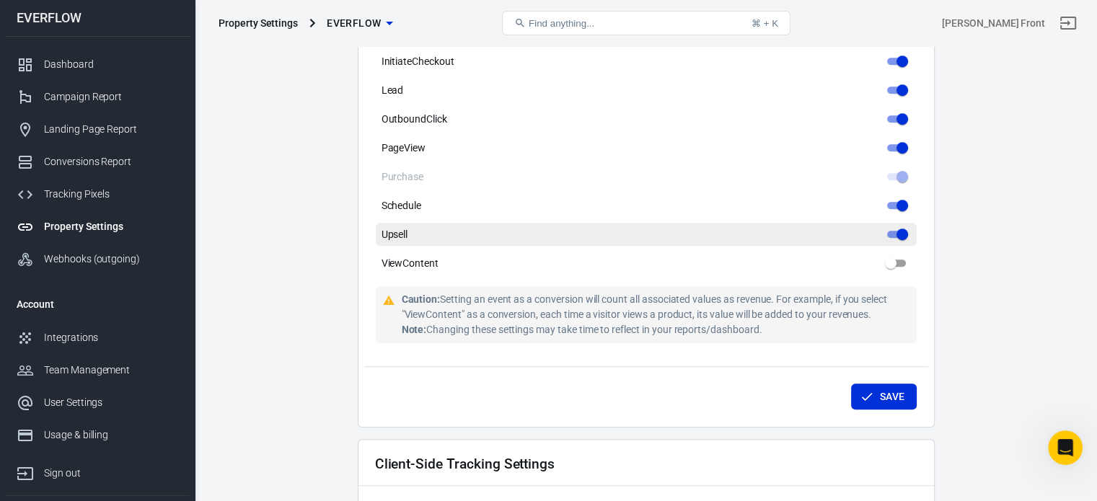
click at [899, 239] on input "Upsell" at bounding box center [902, 234] width 52 height 17
checkbox input "false"
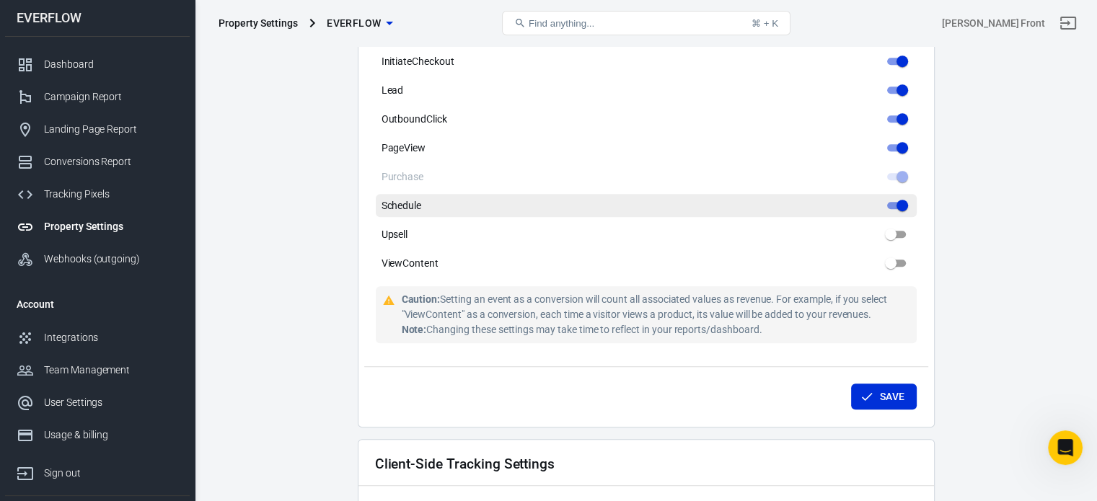
click at [895, 213] on input "Schedule" at bounding box center [902, 205] width 52 height 17
checkbox input "false"
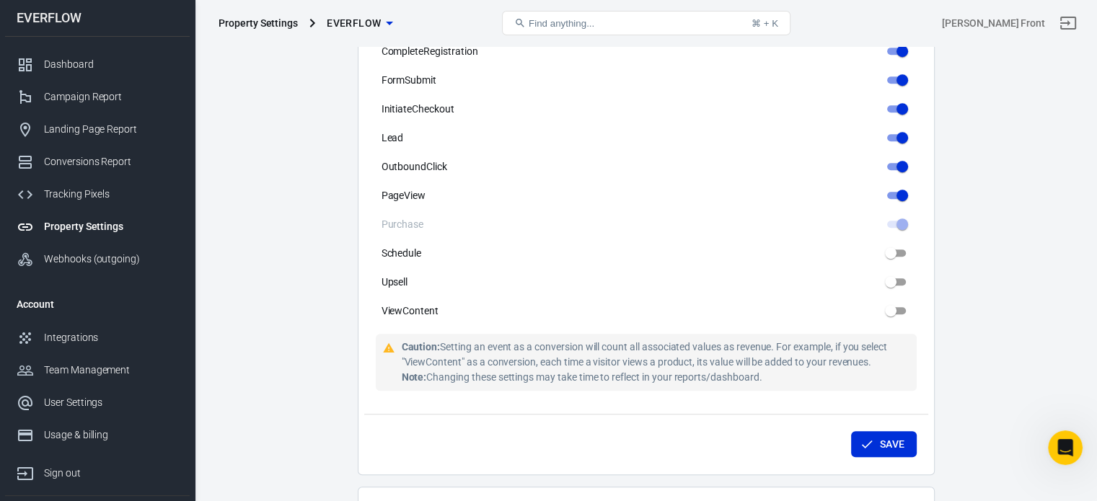
scroll to position [793, 0]
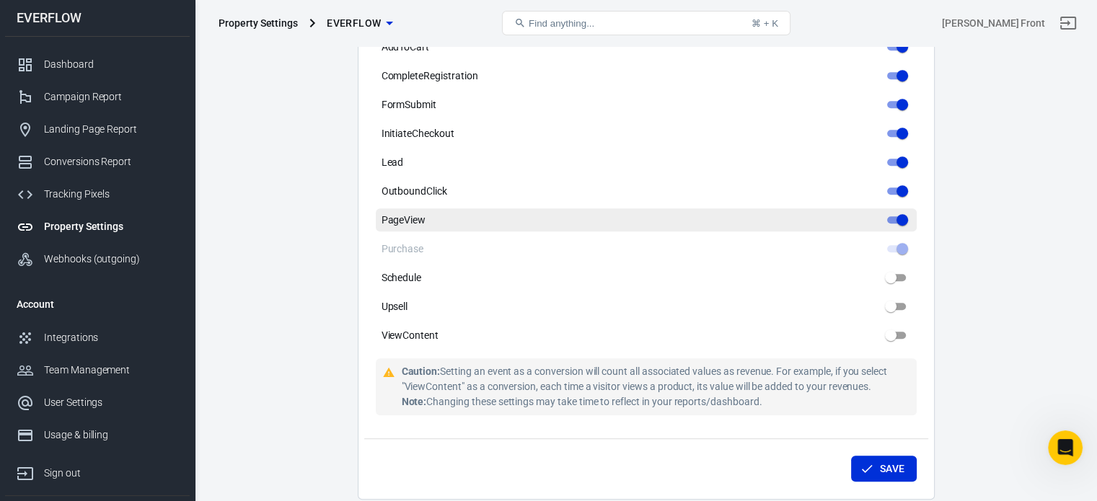
click at [901, 224] on input "PageView" at bounding box center [902, 219] width 52 height 17
checkbox input "false"
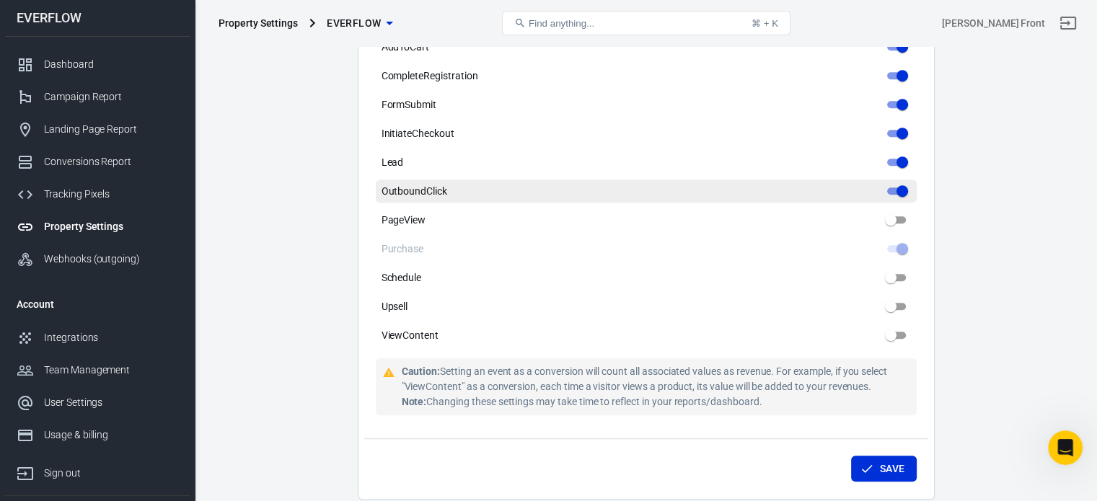
click at [902, 196] on input "OutboundClick" at bounding box center [902, 190] width 52 height 17
checkbox input "false"
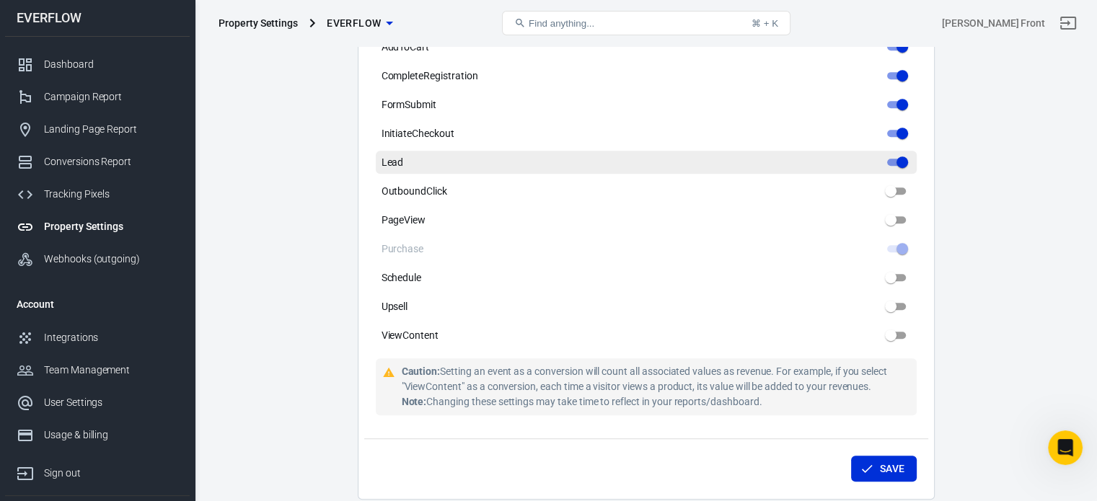
click at [900, 169] on input "Lead" at bounding box center [902, 162] width 52 height 17
checkbox input "false"
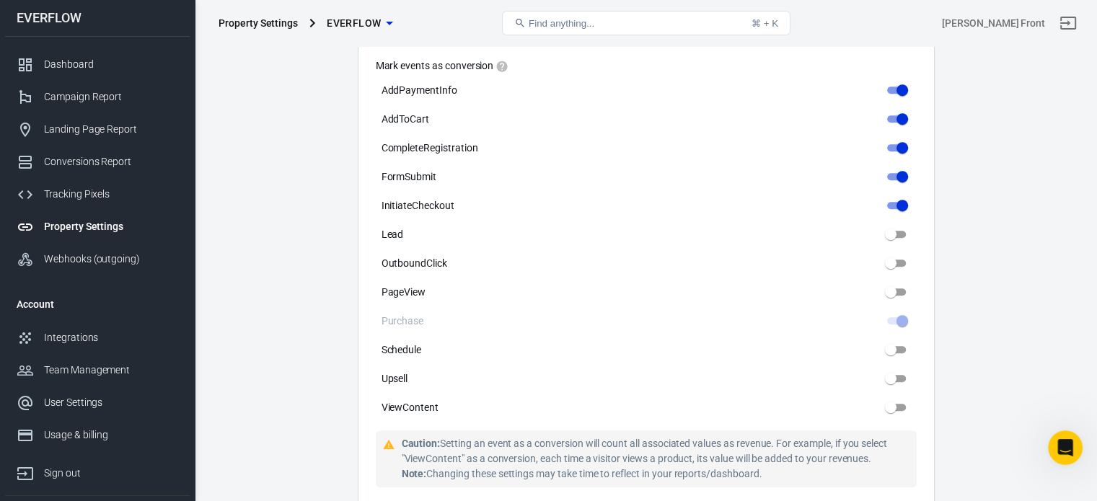
scroll to position [721, 0]
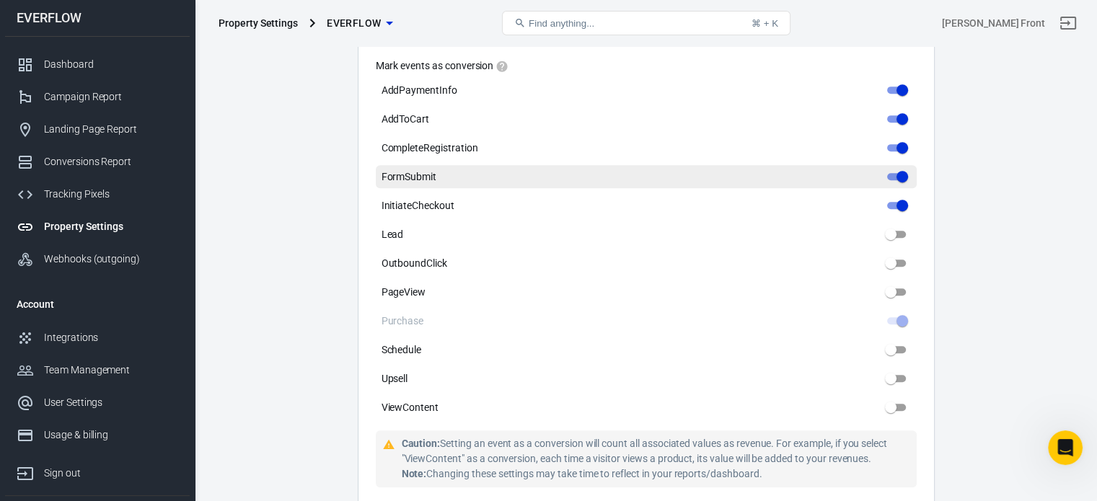
click at [896, 169] on input "FormSubmit" at bounding box center [902, 176] width 52 height 17
checkbox input "false"
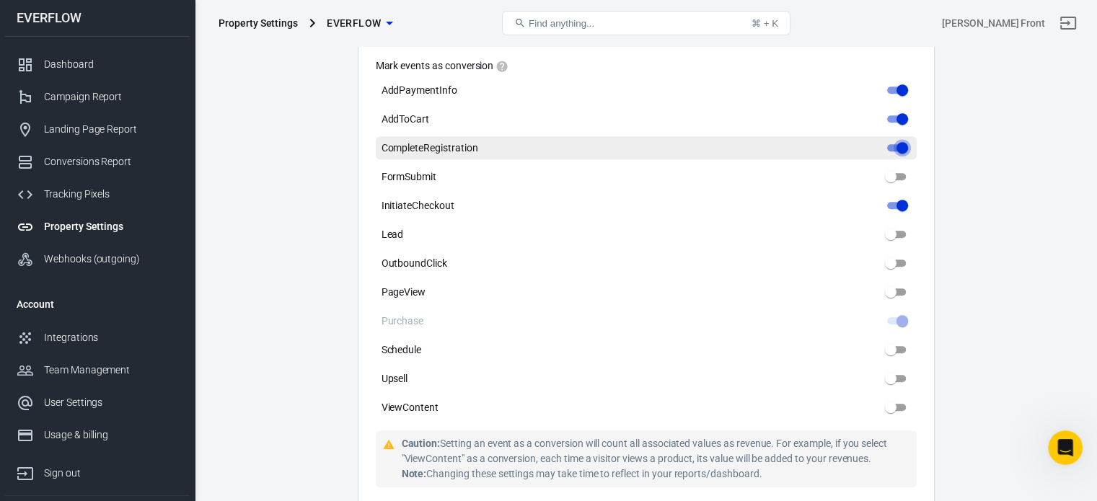
click at [900, 141] on input "CompleteRegistration" at bounding box center [902, 147] width 52 height 17
checkbox input "false"
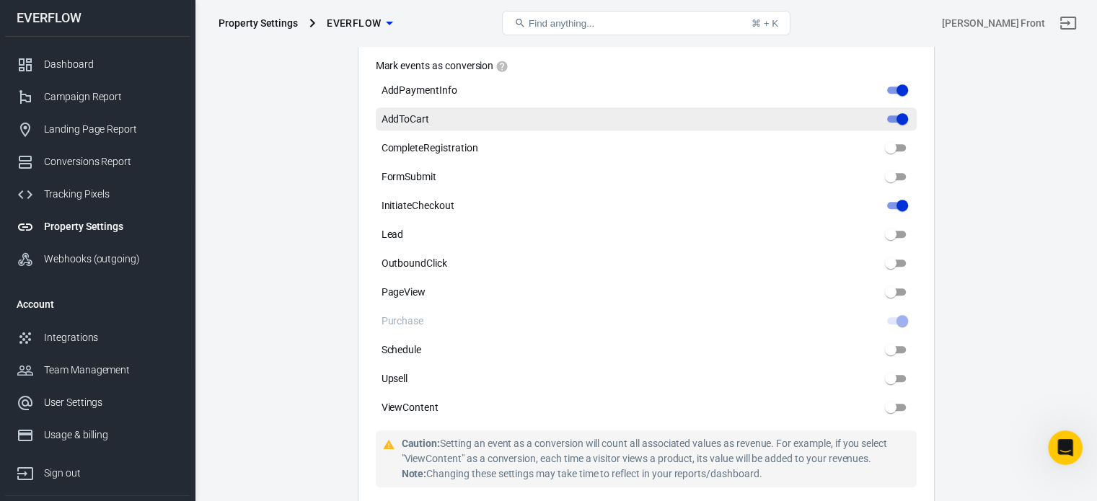
click at [901, 117] on input "AddToCart" at bounding box center [902, 118] width 52 height 17
checkbox input "false"
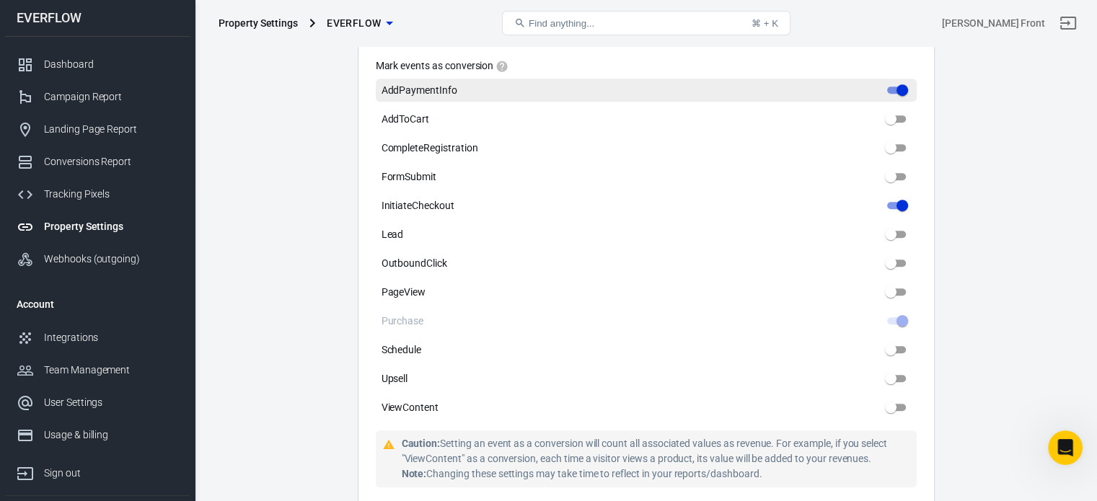
click at [894, 93] on input "AddPaymentInfo" at bounding box center [902, 89] width 52 height 17
checkbox input "false"
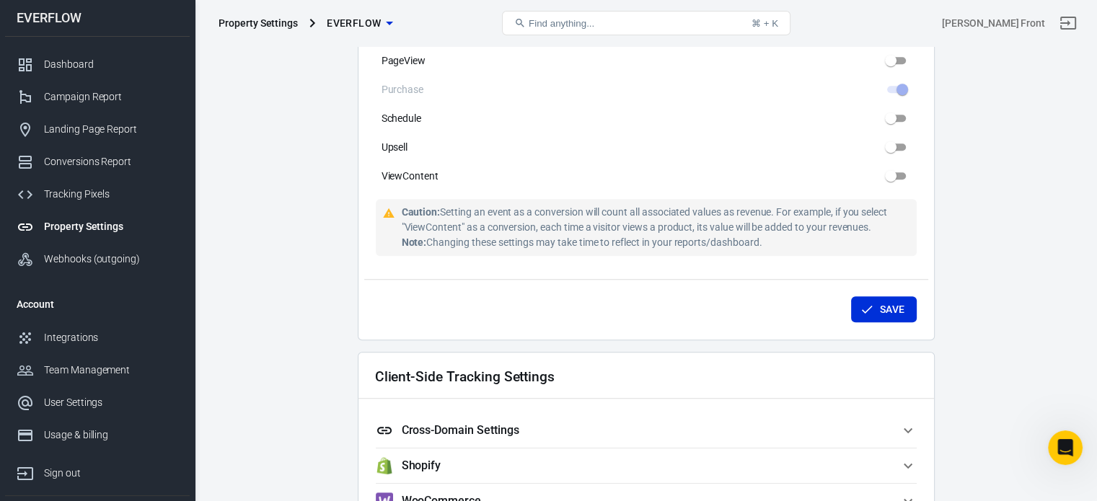
scroll to position [1082, 0]
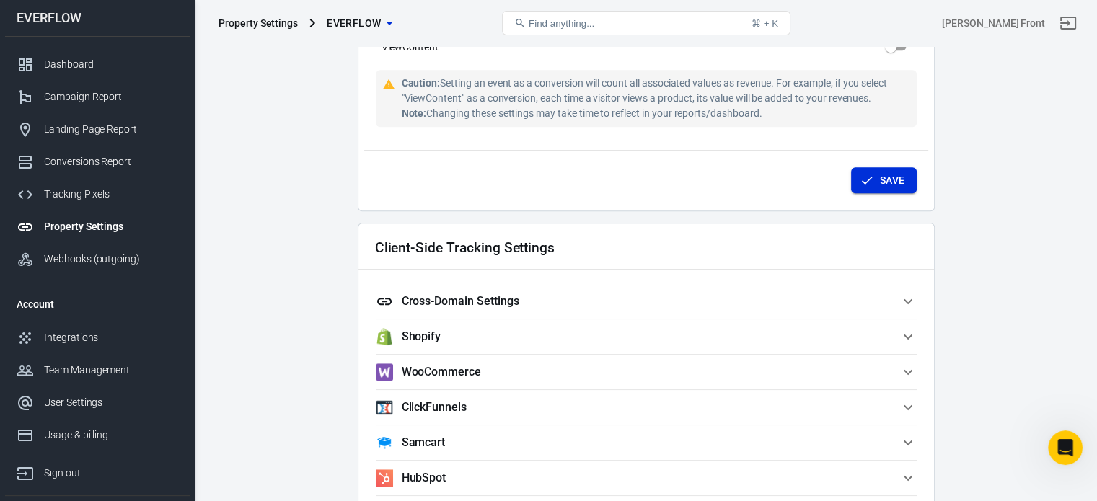
click at [904, 184] on button "Save" at bounding box center [884, 180] width 66 height 27
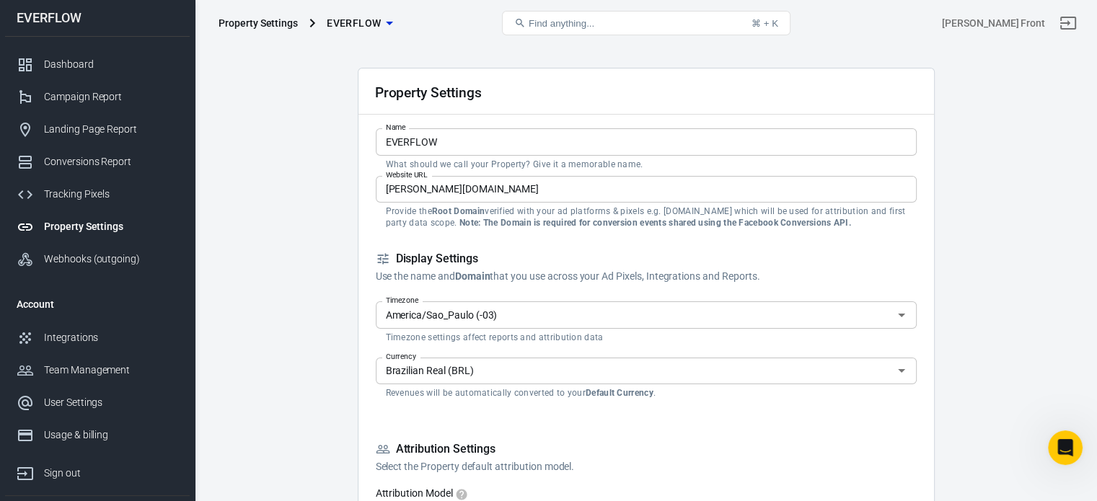
scroll to position [0, 0]
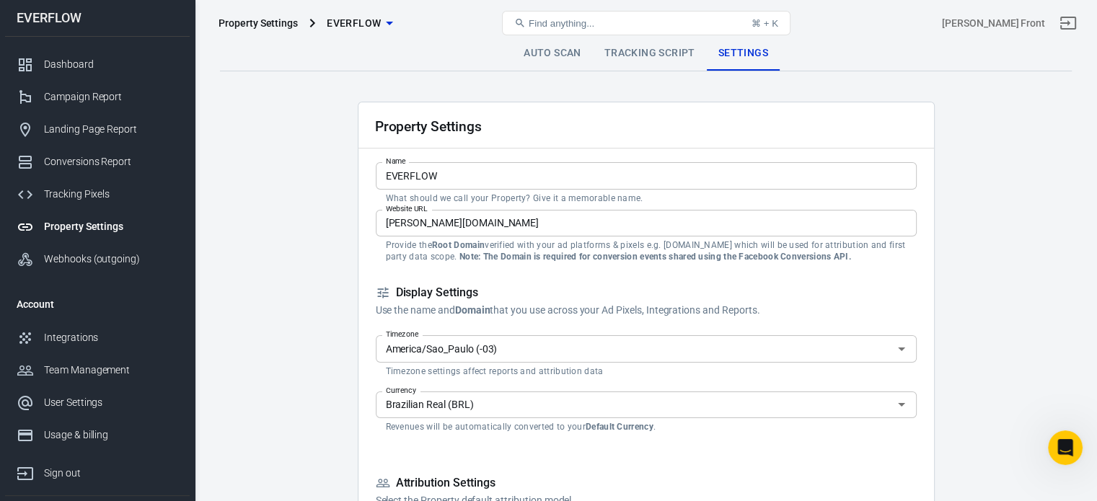
click at [658, 54] on link "Tracking Script" at bounding box center [650, 53] width 114 height 35
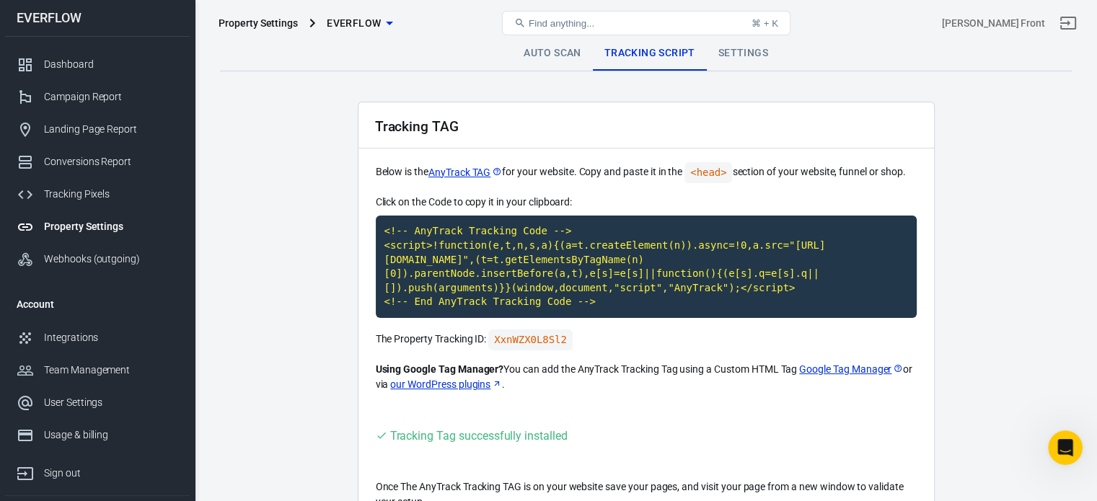
click at [565, 54] on link "Auto Scan" at bounding box center [552, 53] width 81 height 35
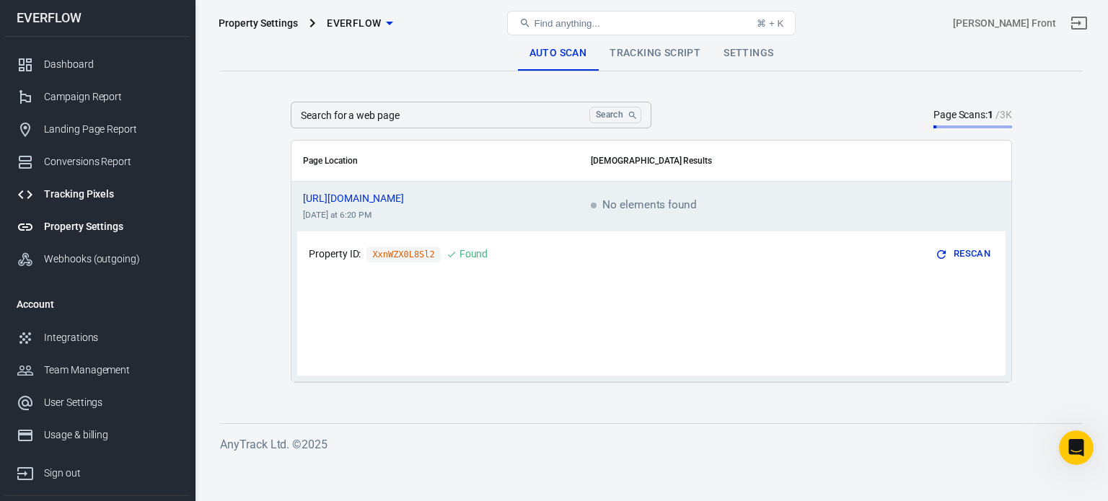
click at [83, 190] on div "Tracking Pixels" at bounding box center [111, 194] width 134 height 15
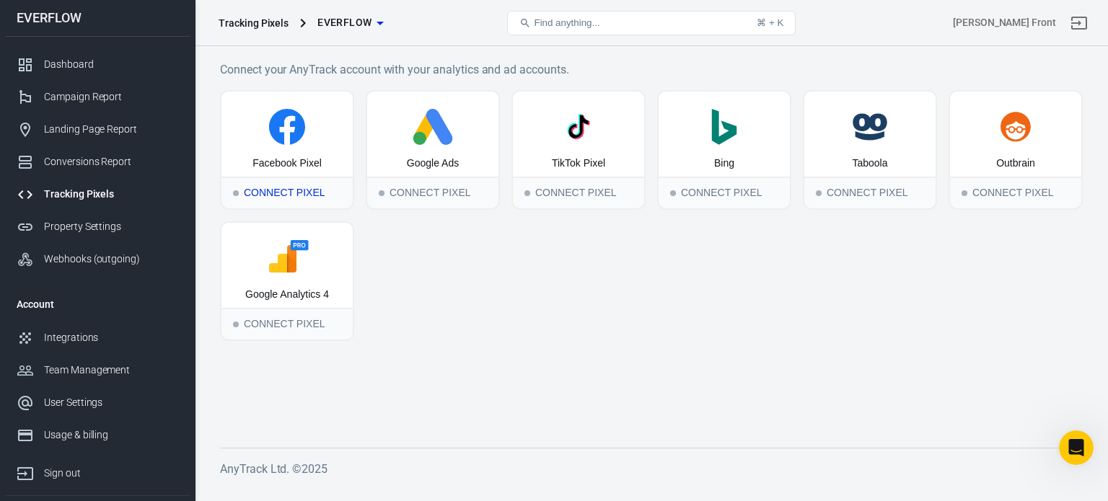
click at [270, 193] on div "Connect Pixel" at bounding box center [286, 193] width 131 height 32
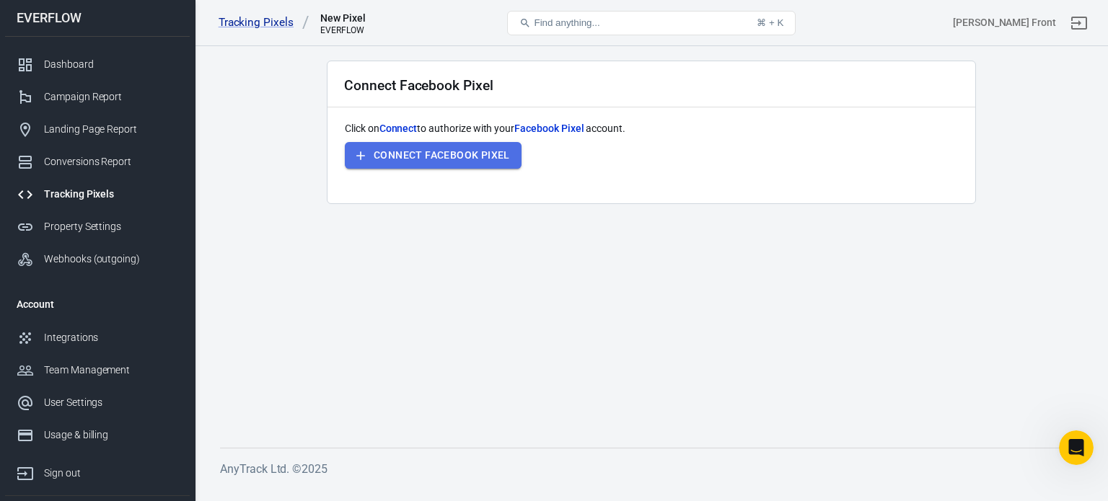
click at [389, 146] on button "Connect Facebook Pixel" at bounding box center [433, 155] width 177 height 27
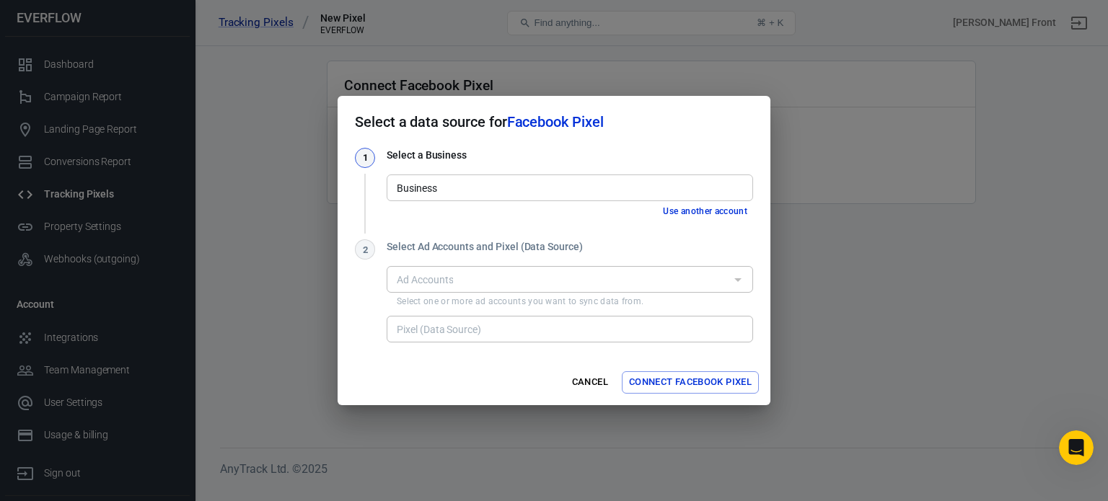
click at [472, 188] on input "Business" at bounding box center [569, 188] width 356 height 18
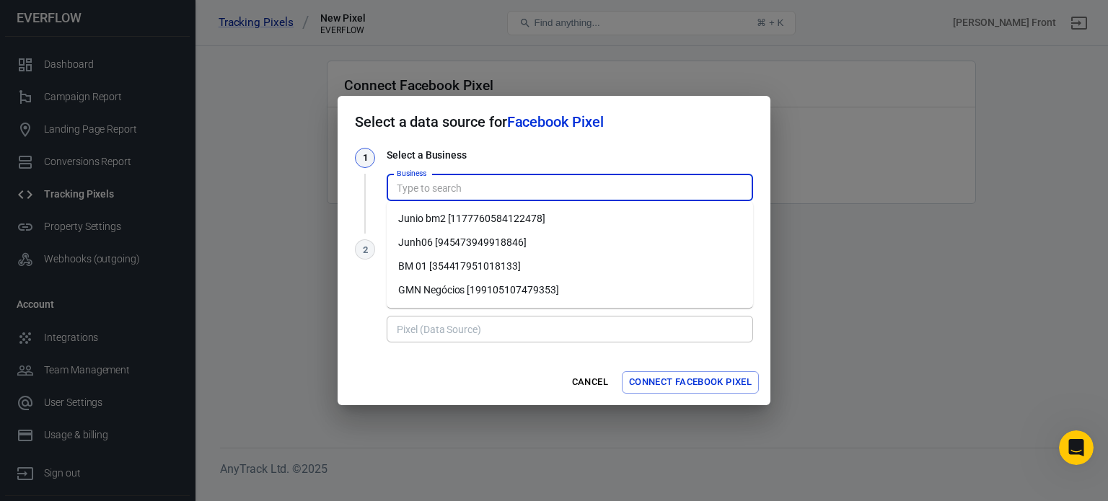
click at [475, 284] on li "GMN Negócios [199105107479353]" at bounding box center [570, 290] width 366 height 24
type input "GMN Negócios [199105107479353]"
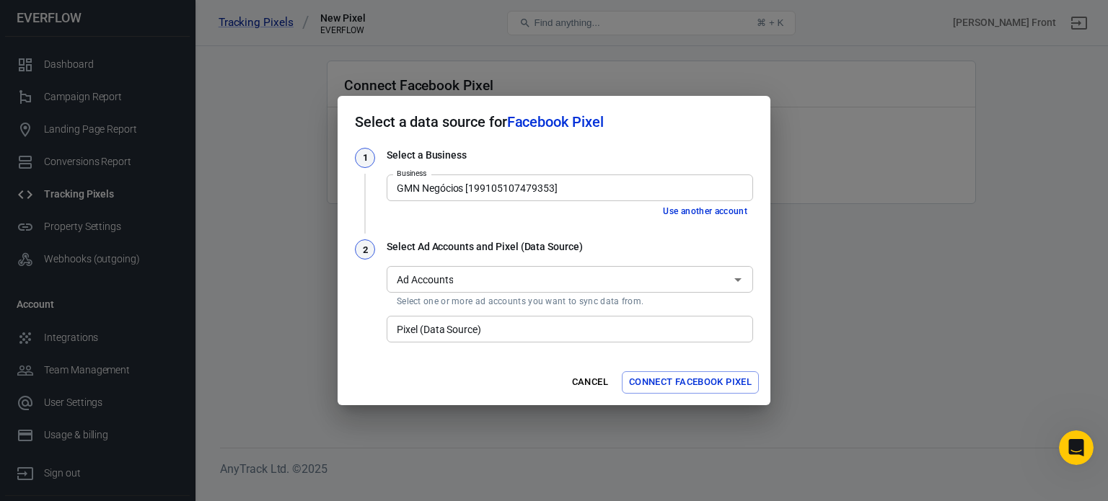
click at [473, 281] on input "Ad Accounts" at bounding box center [558, 279] width 334 height 18
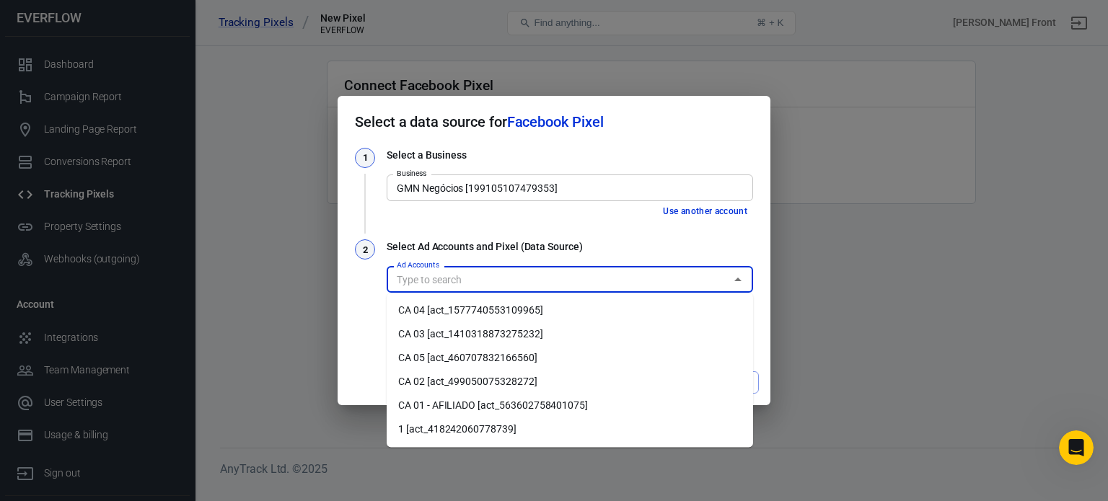
click at [484, 397] on li "CA 01 - AFILIADO [act_563602758401075]" at bounding box center [570, 406] width 366 height 24
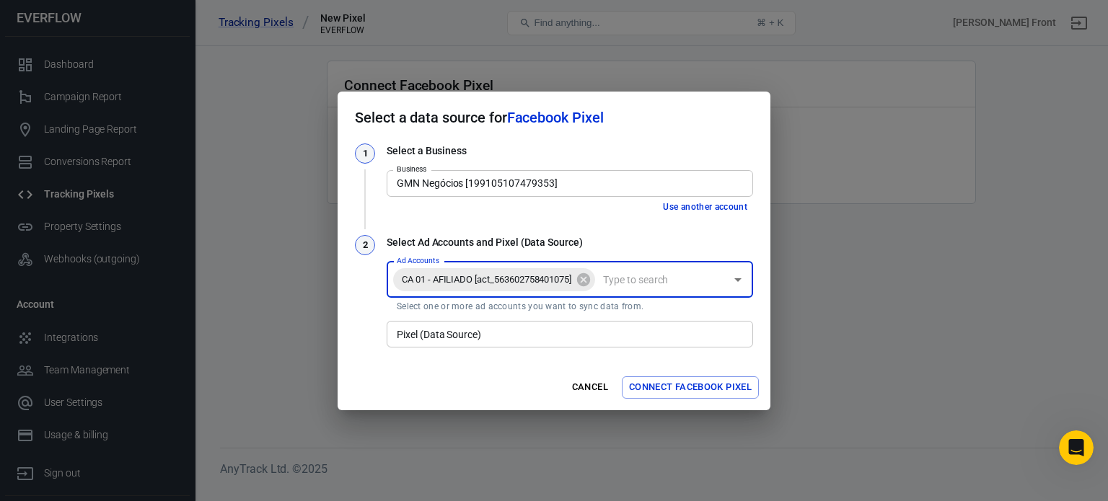
click at [511, 332] on input "Pixel (Data Source)" at bounding box center [569, 334] width 356 height 18
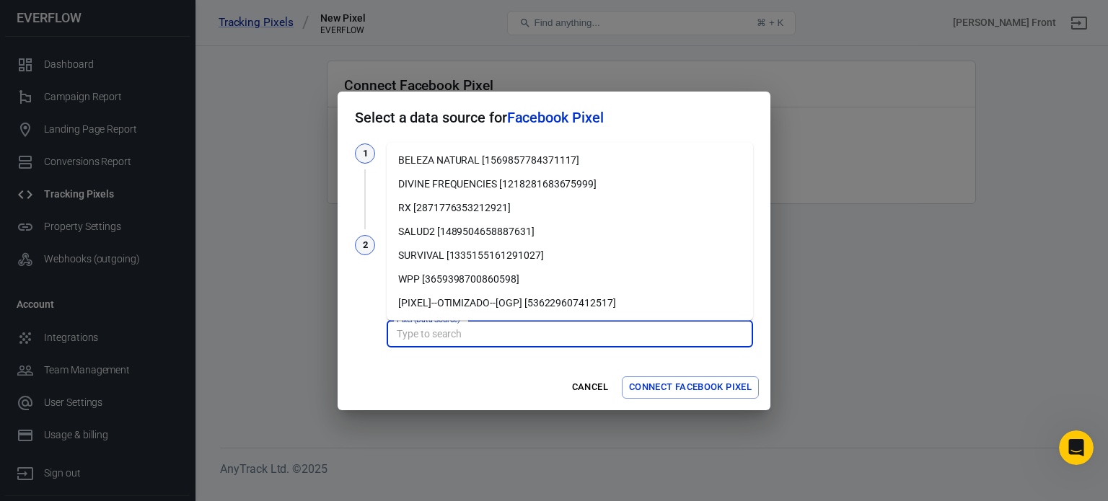
click at [502, 162] on li "BELEZA NATURAL [1569857784371117]" at bounding box center [570, 161] width 366 height 24
type input "BELEZA NATURAL [1569857784371117]"
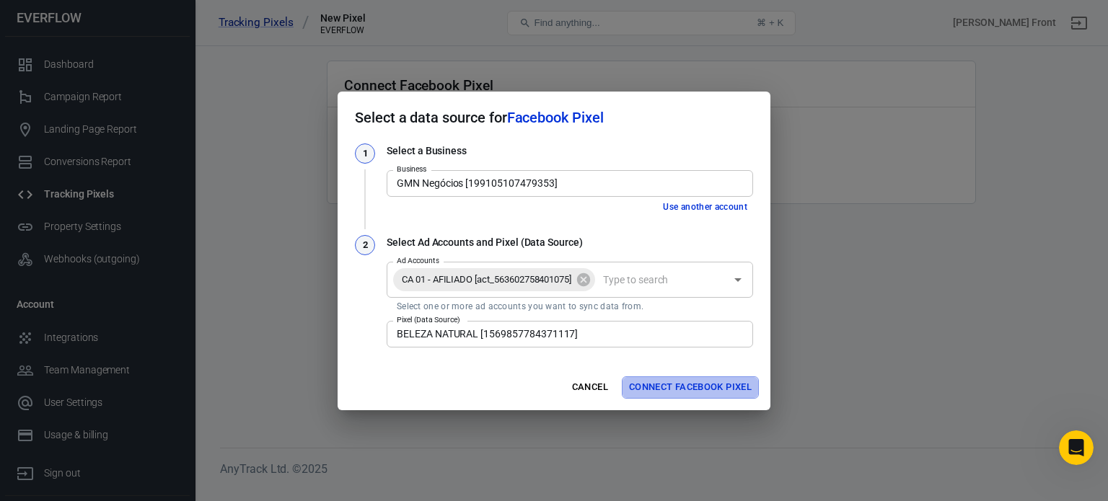
click at [665, 387] on button "Connect Facebook Pixel" at bounding box center [690, 387] width 137 height 22
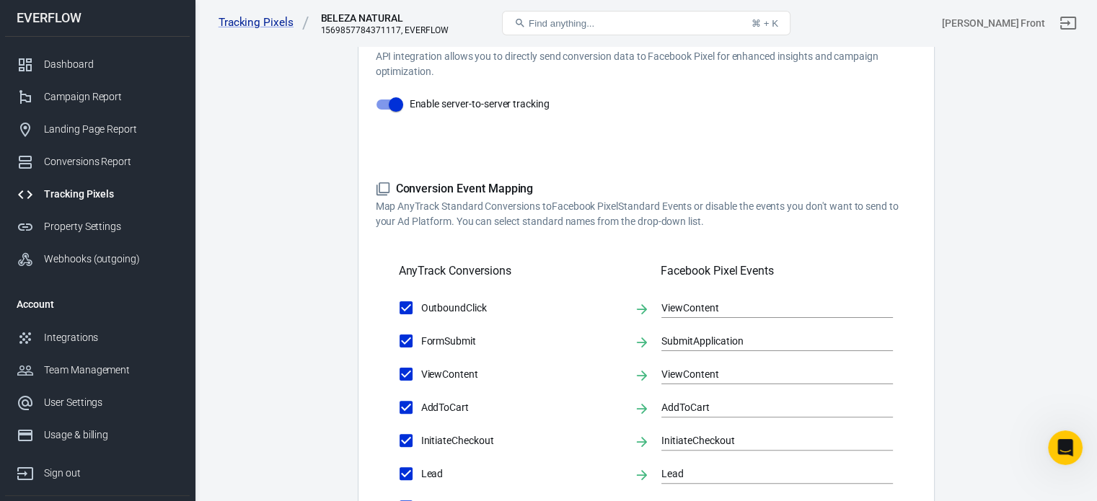
scroll to position [288, 0]
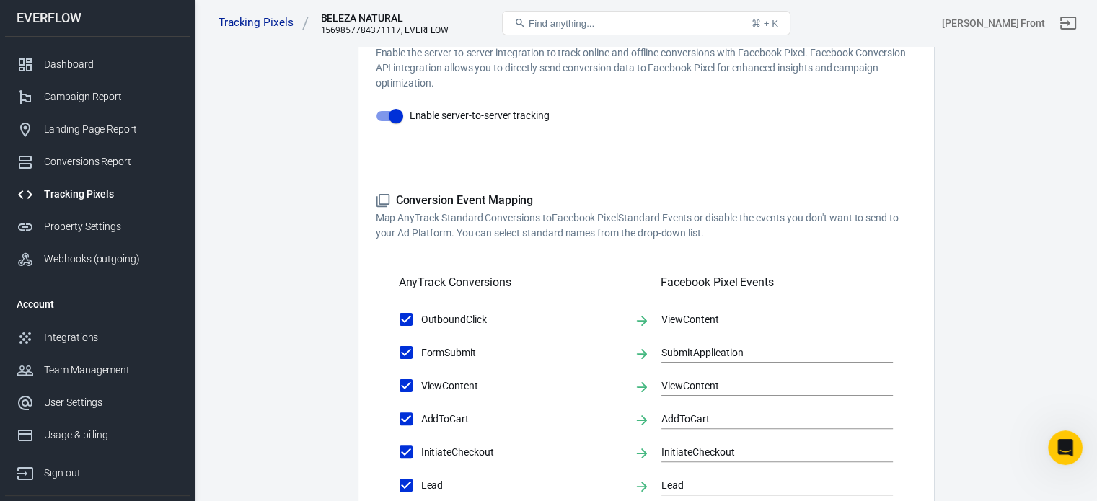
drag, startPoint x: 707, startPoint y: 233, endPoint x: 377, endPoint y: 224, distance: 330.4
click at [377, 224] on p "Map AnyTrack Standard Conversions to Facebook Pixel Standard Events or disable …" at bounding box center [646, 226] width 541 height 30
click at [407, 323] on input "OutboundClick" at bounding box center [406, 319] width 30 height 30
checkbox input "false"
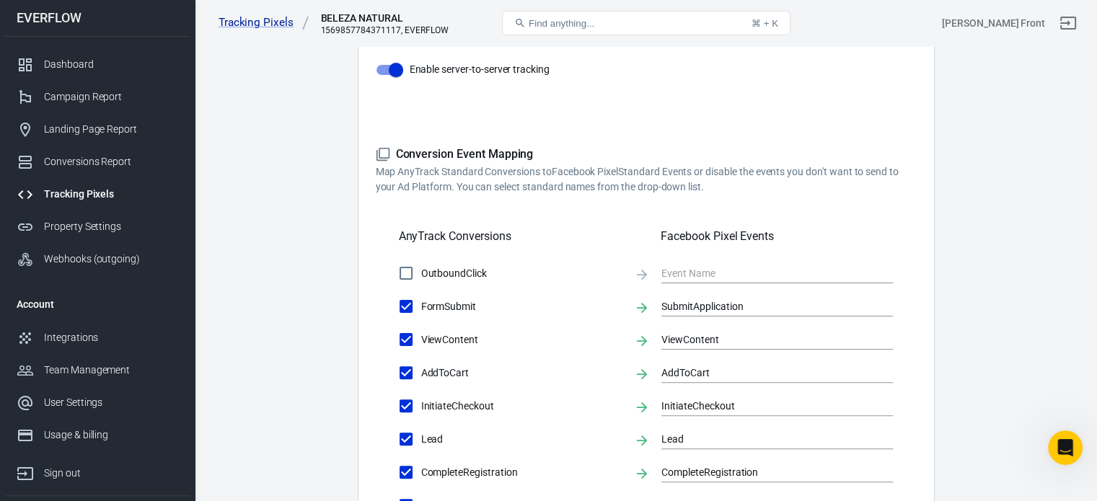
scroll to position [361, 0]
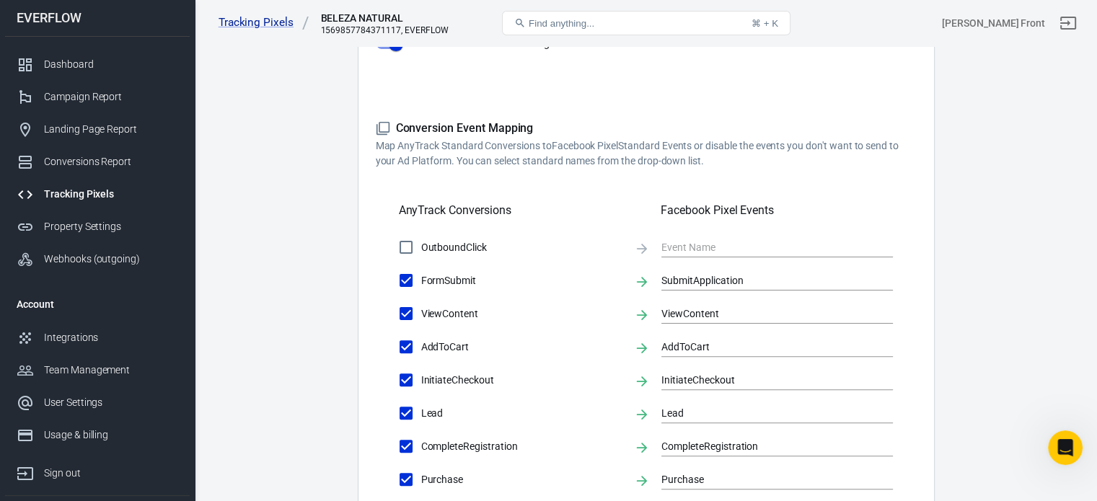
click at [406, 284] on input "FormSubmit" at bounding box center [406, 280] width 30 height 30
checkbox input "false"
click at [405, 312] on input "ViewContent" at bounding box center [406, 314] width 30 height 30
checkbox input "false"
click at [402, 340] on input "AddToCart" at bounding box center [406, 347] width 30 height 30
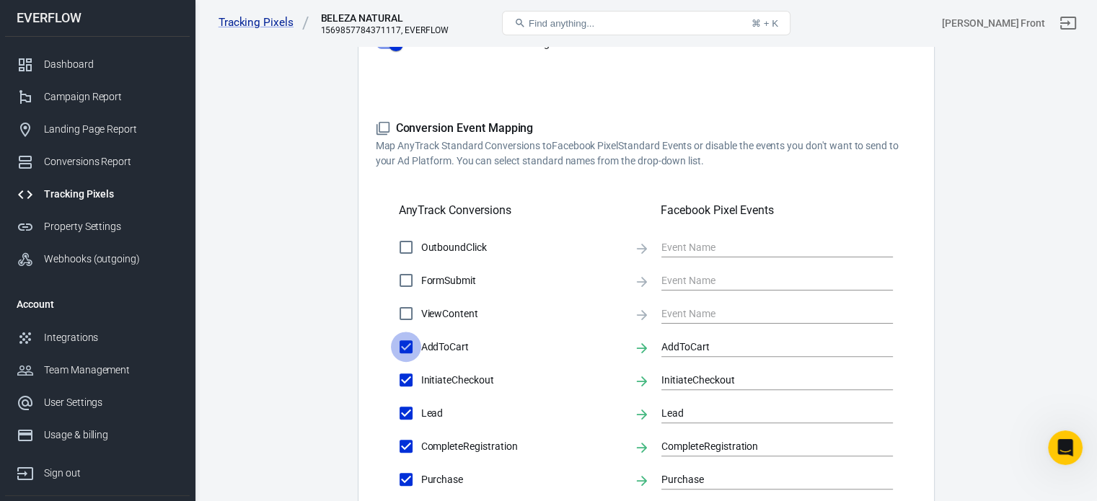
checkbox input "false"
click at [405, 417] on input "Lead" at bounding box center [406, 413] width 30 height 30
checkbox input "false"
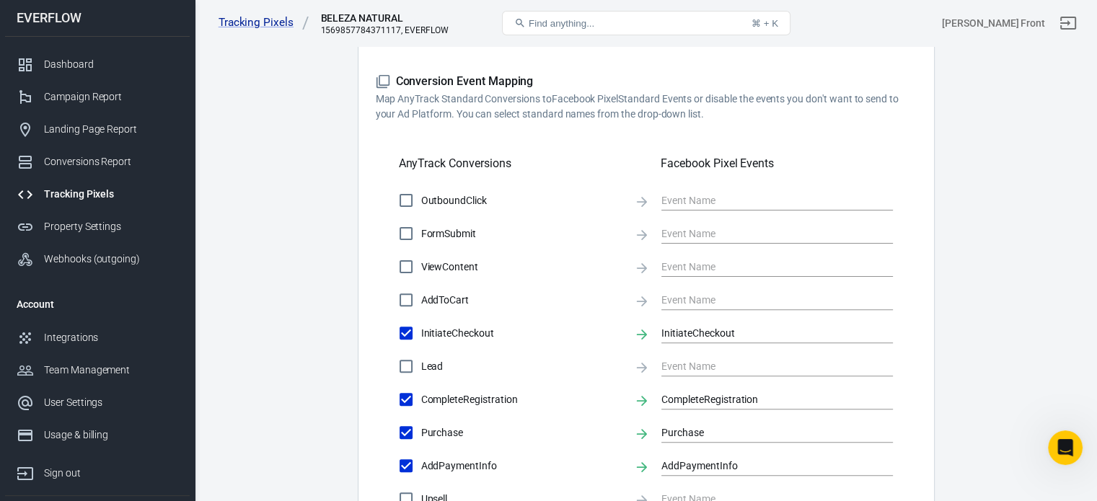
scroll to position [433, 0]
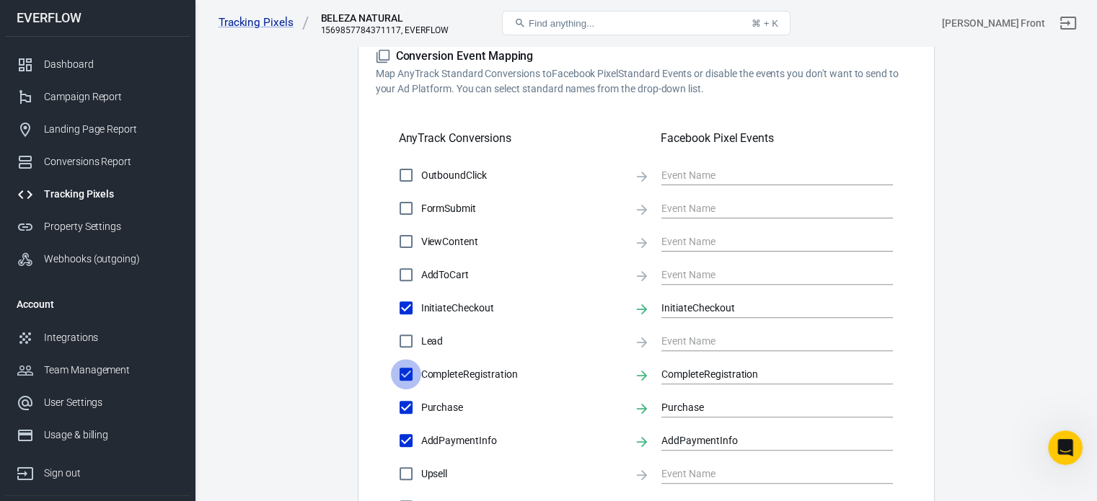
click at [404, 377] on input "CompleteRegistration" at bounding box center [406, 374] width 30 height 30
checkbox input "false"
click at [410, 437] on input "AddPaymentInfo" at bounding box center [406, 440] width 30 height 30
checkbox input "false"
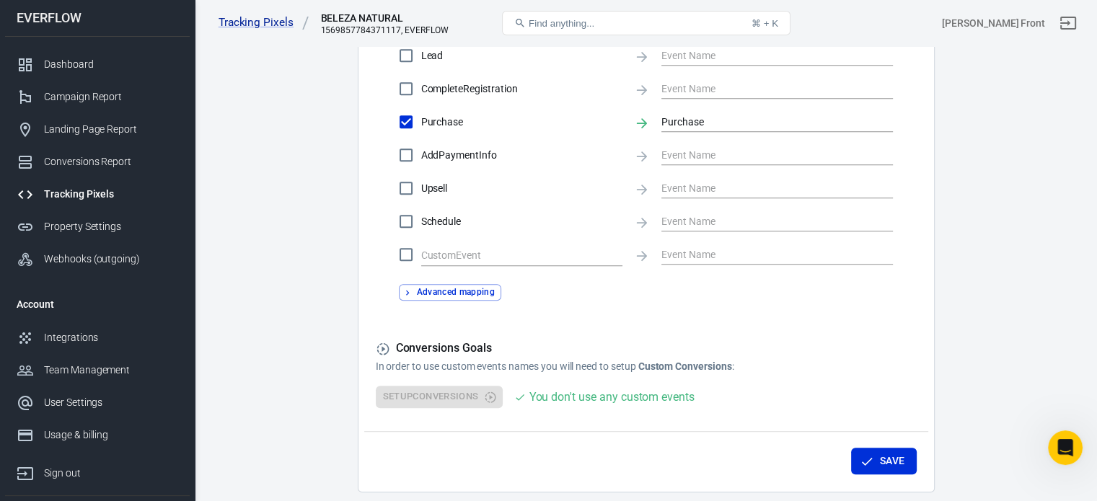
scroll to position [770, 0]
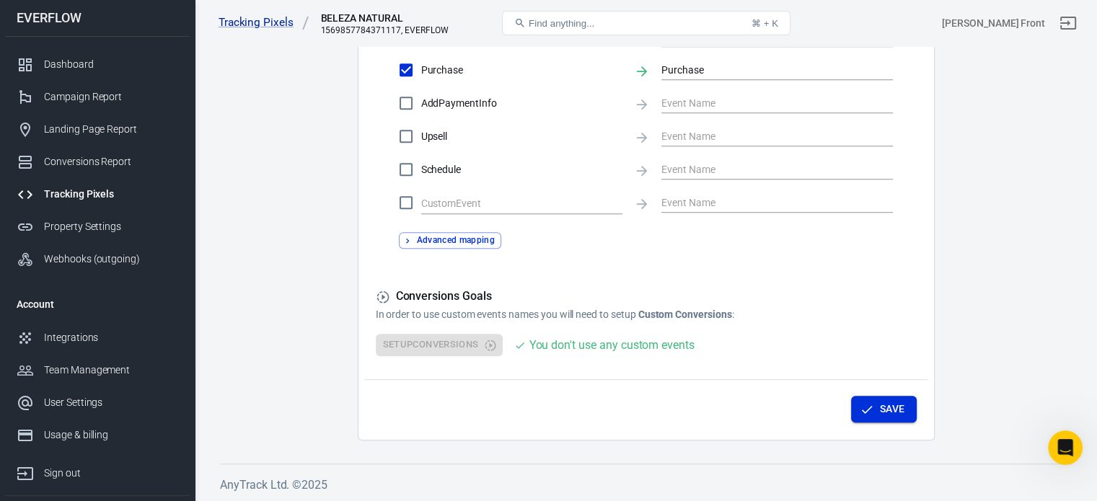
click at [863, 410] on icon "button" at bounding box center [867, 409] width 11 height 8
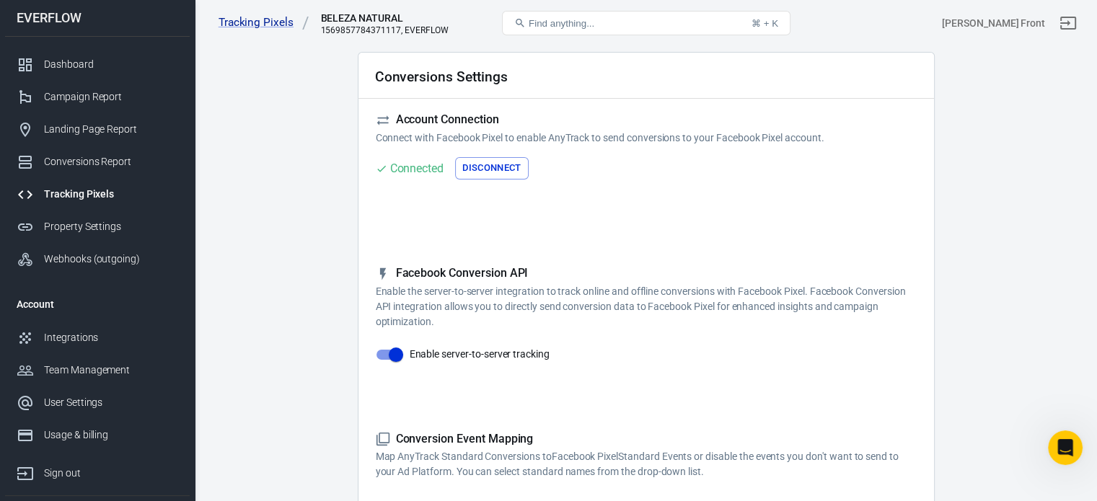
scroll to position [0, 0]
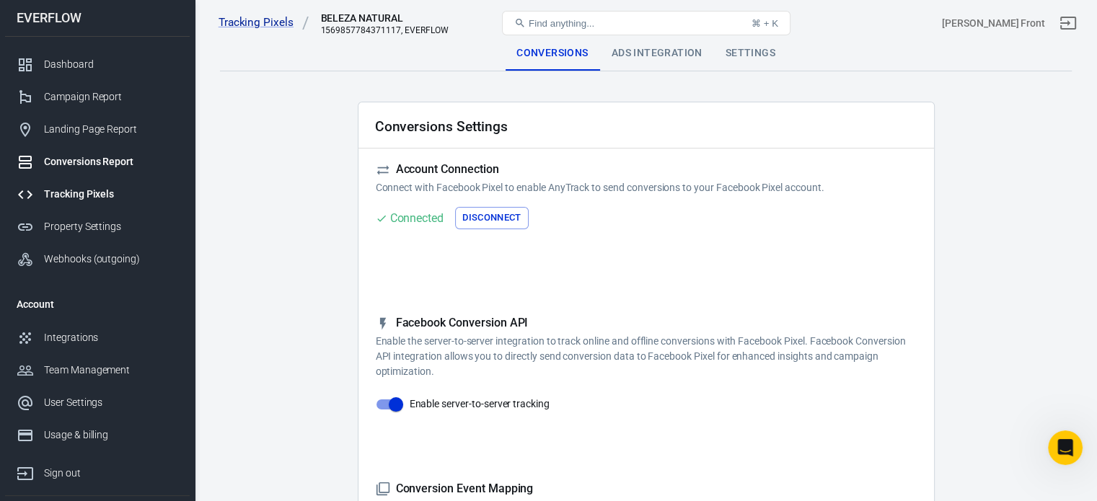
click at [120, 164] on div "Conversions Report" at bounding box center [111, 161] width 134 height 15
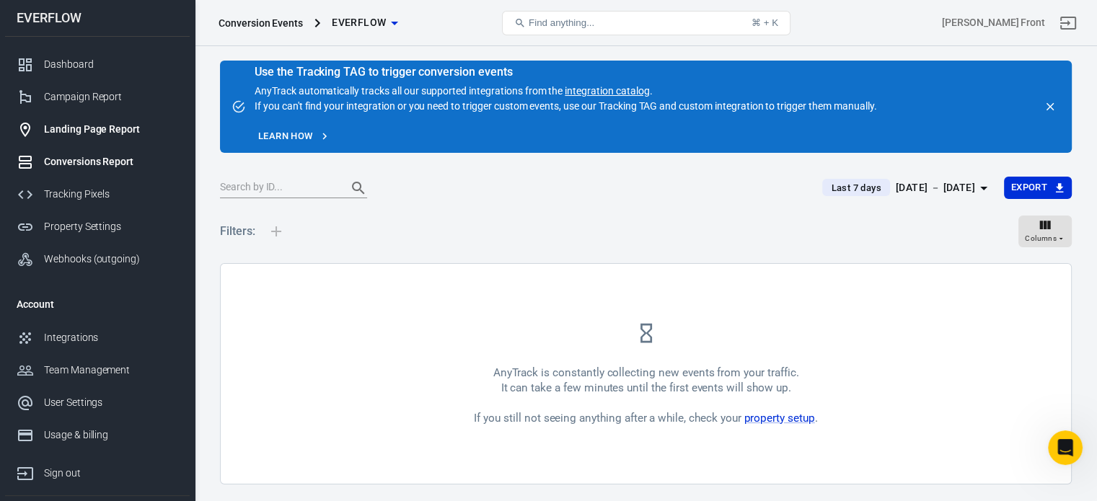
click at [97, 127] on div "Landing Page Report" at bounding box center [111, 129] width 134 height 15
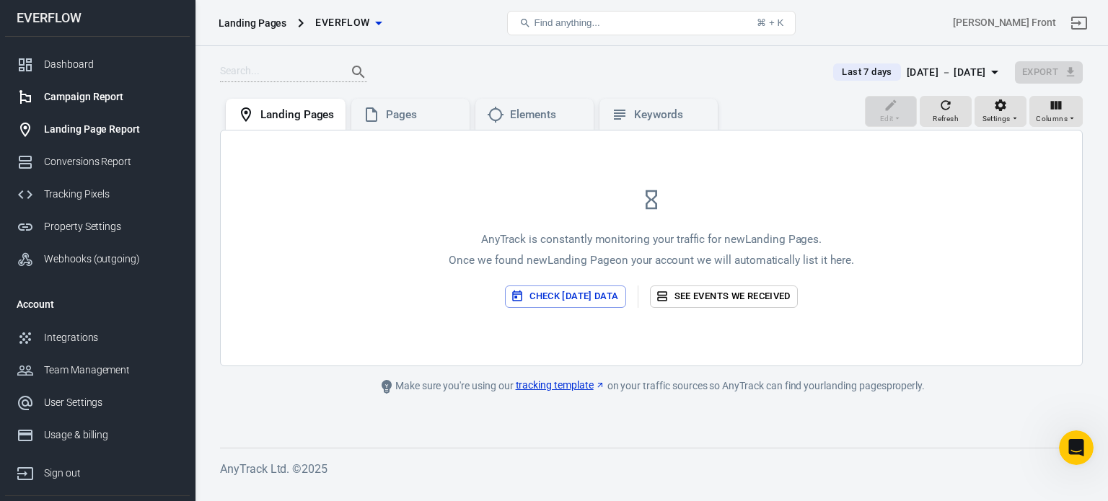
click at [120, 104] on div "Campaign Report" at bounding box center [111, 96] width 134 height 15
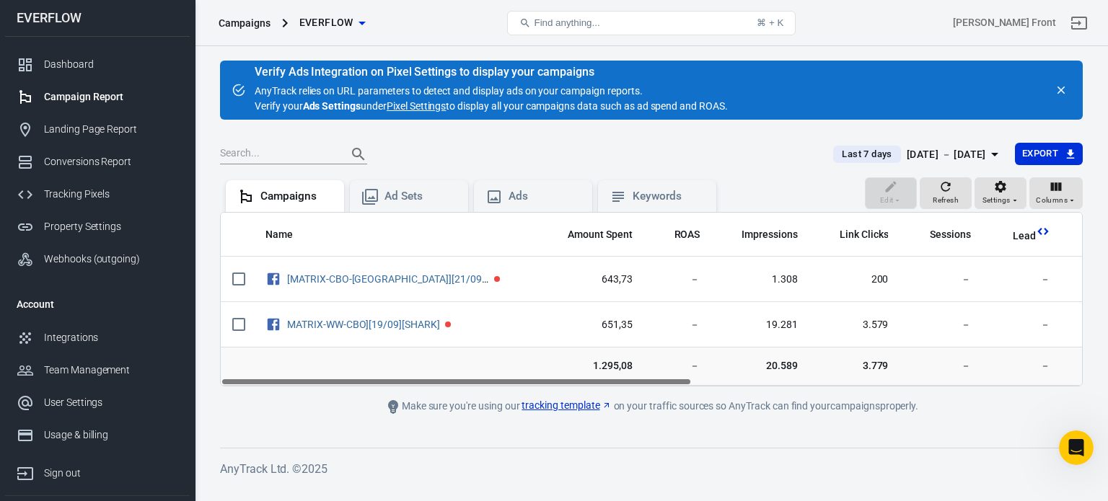
click at [878, 144] on button "Last 7 days Sep 22 － Sep 28, 2025" at bounding box center [917, 155] width 193 height 24
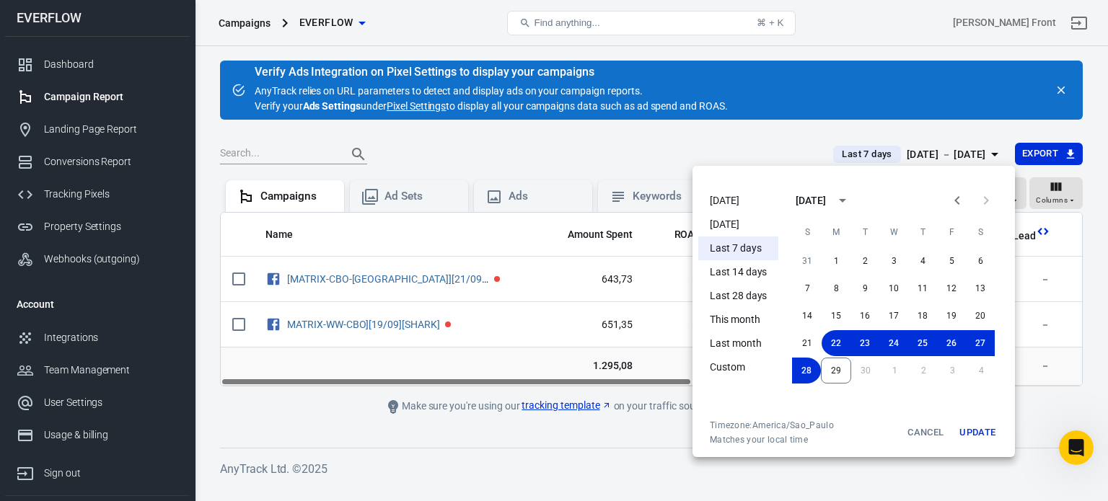
click at [736, 203] on li "[DATE]" at bounding box center [738, 201] width 80 height 24
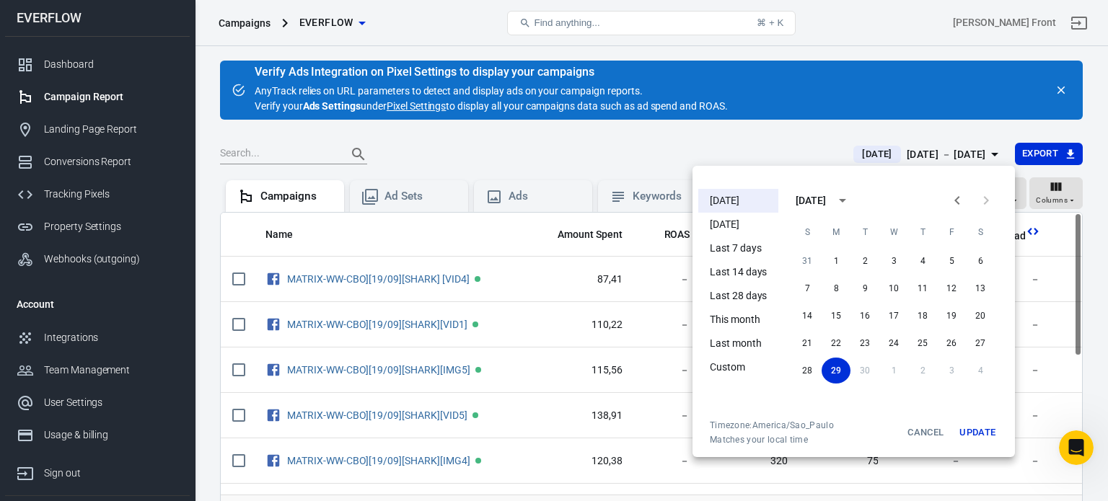
click at [590, 150] on div at bounding box center [554, 250] width 1108 height 501
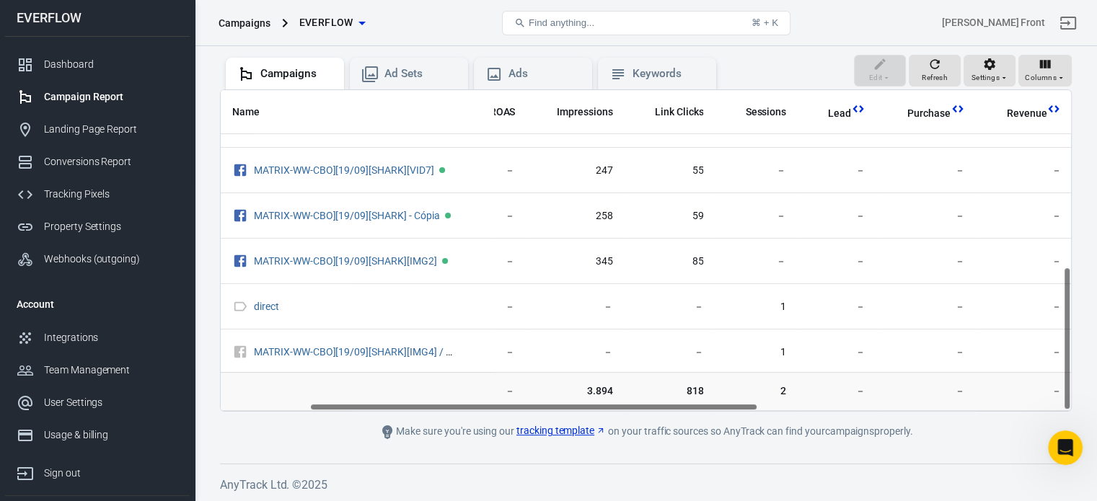
scroll to position [395, 76]
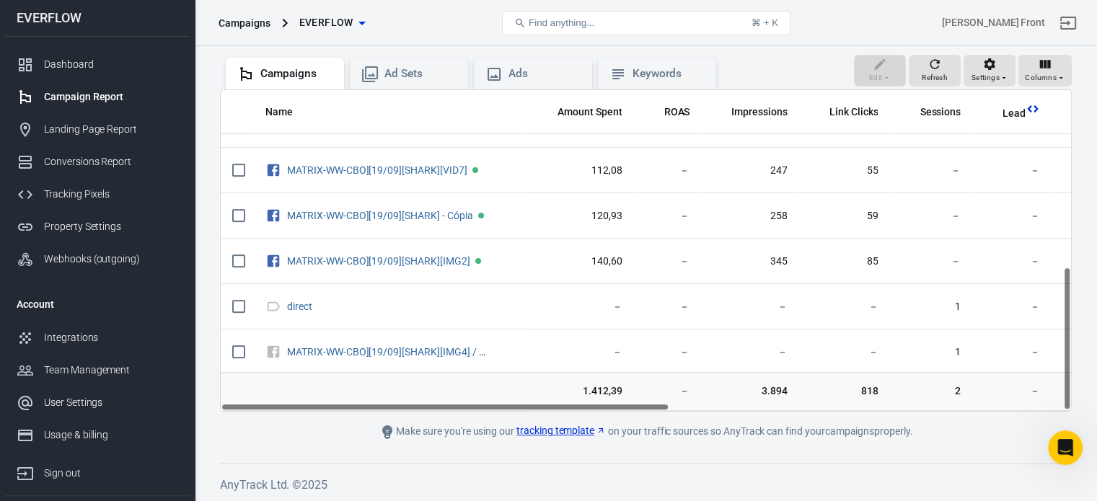
drag, startPoint x: 467, startPoint y: 406, endPoint x: 451, endPoint y: 419, distance: 20.5
click at [451, 419] on main "Verify Ads Integration on Pixel Settings to display your campaigns AnyTrack rel…" at bounding box center [646, 189] width 852 height 503
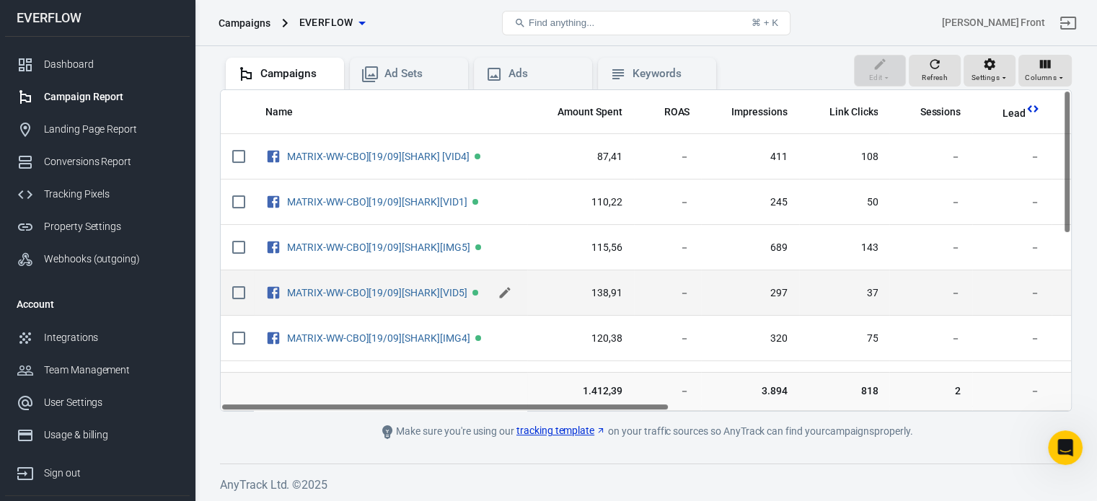
scroll to position [0, 0]
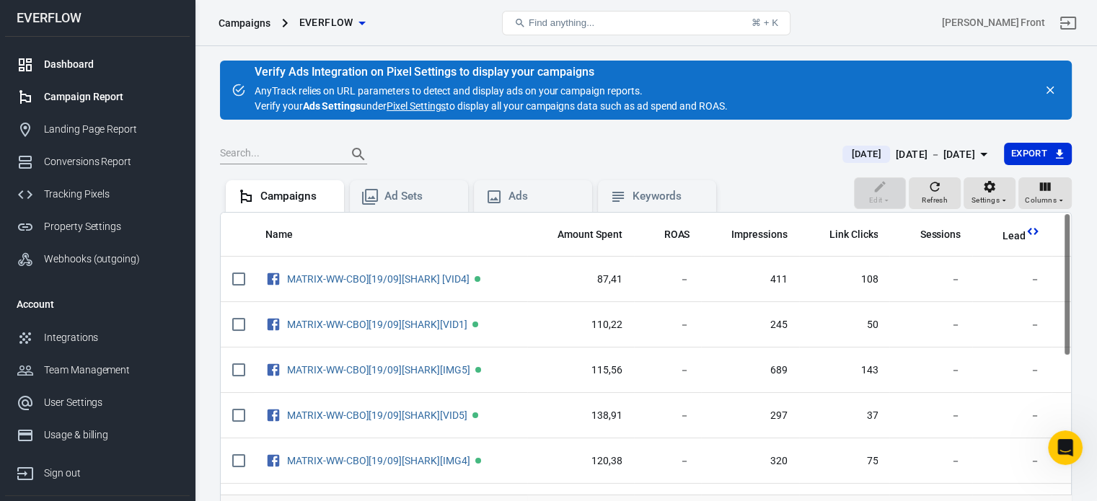
click at [68, 63] on div "Dashboard" at bounding box center [111, 64] width 134 height 15
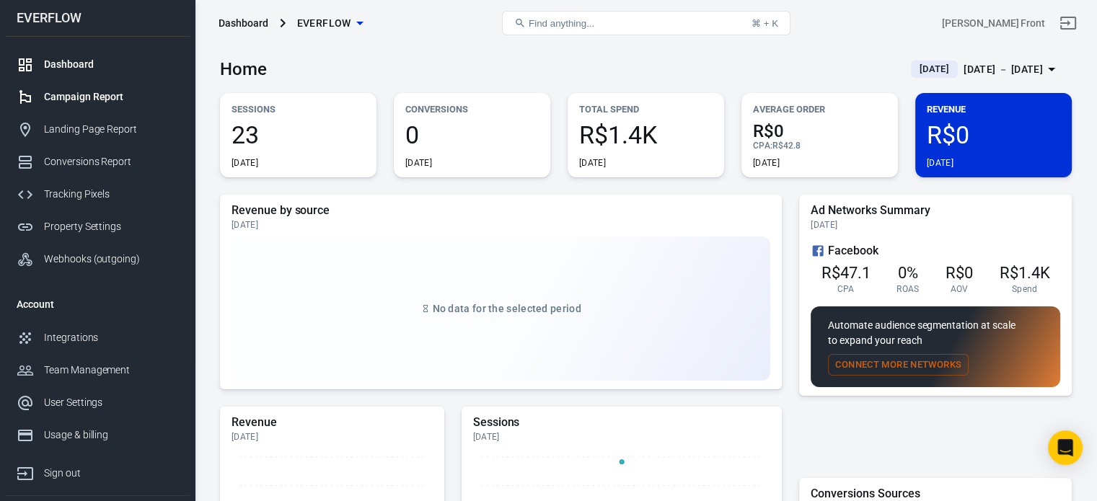
click at [95, 95] on div "Campaign Report" at bounding box center [111, 96] width 134 height 15
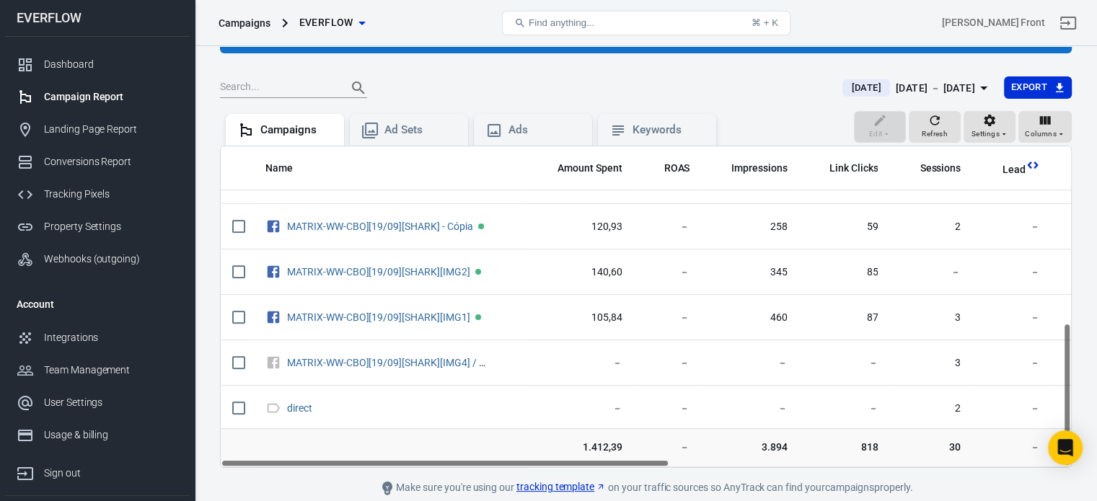
scroll to position [123, 0]
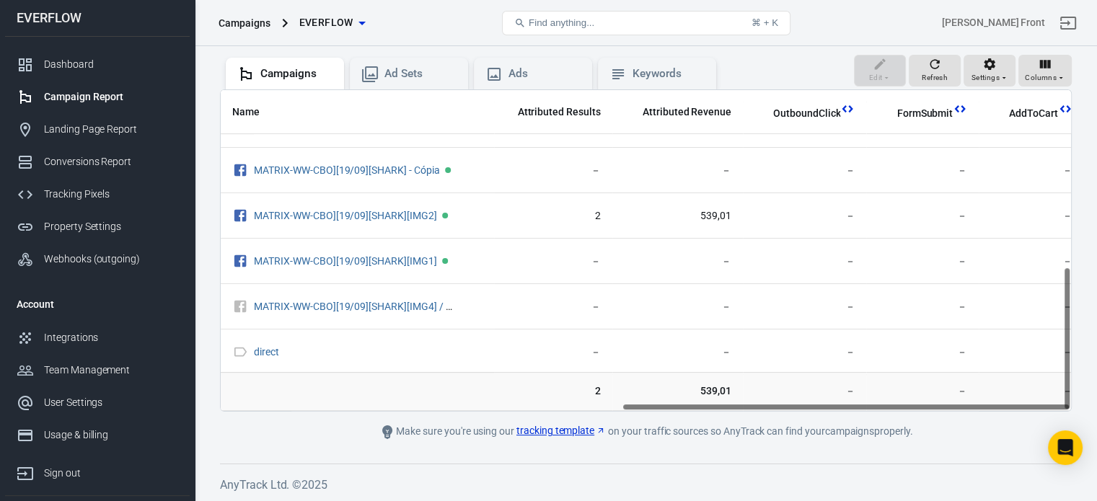
drag, startPoint x: 578, startPoint y: 407, endPoint x: 926, endPoint y: 377, distance: 349.6
click at [1001, 414] on main "Verify Ads Integration on Pixel Settings to display your campaigns AnyTrack rel…" at bounding box center [646, 189] width 852 height 503
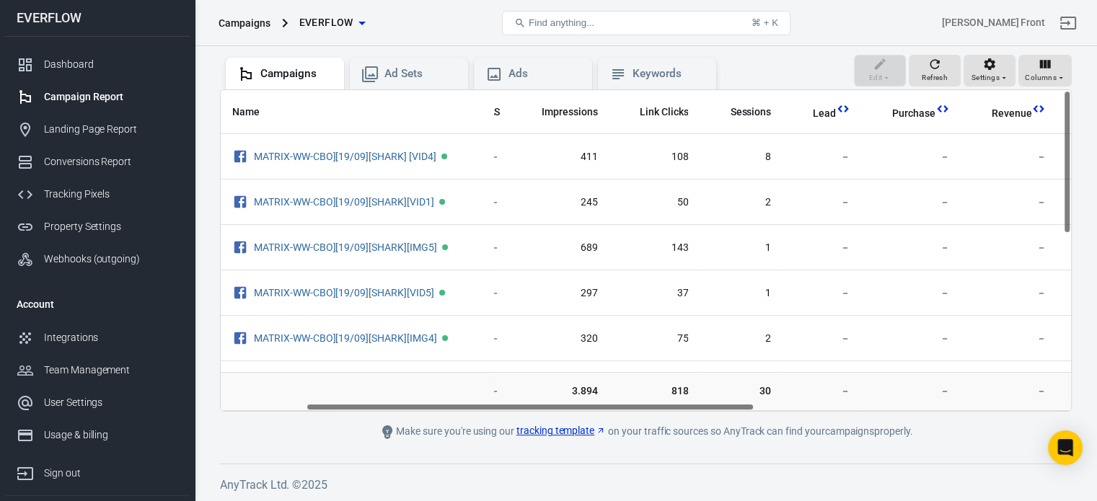
scroll to position [0, 147]
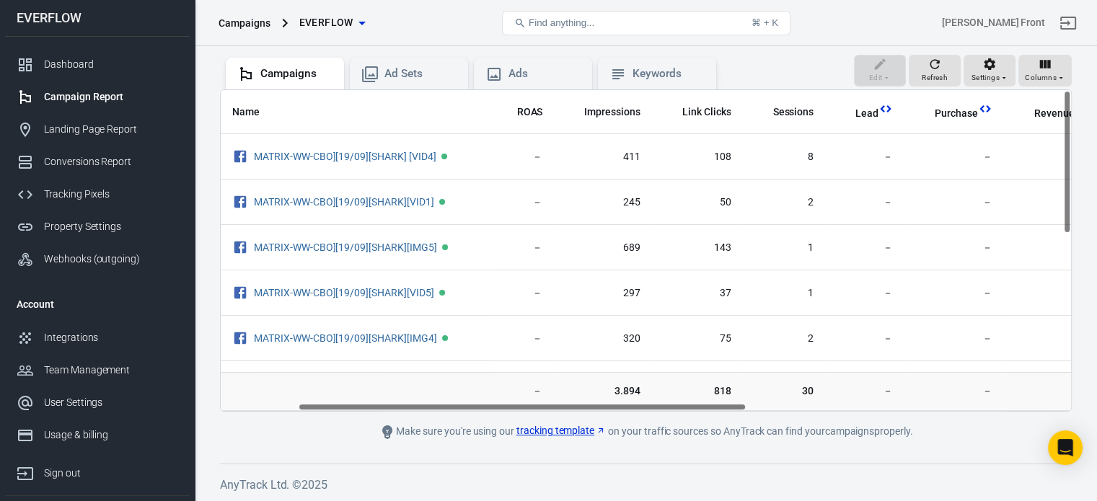
drag, startPoint x: 862, startPoint y: 403, endPoint x: 539, endPoint y: 415, distance: 323.3
click at [539, 415] on main "Verify Ads Integration on Pixel Settings to display your campaigns AnyTrack rel…" at bounding box center [646, 189] width 852 height 503
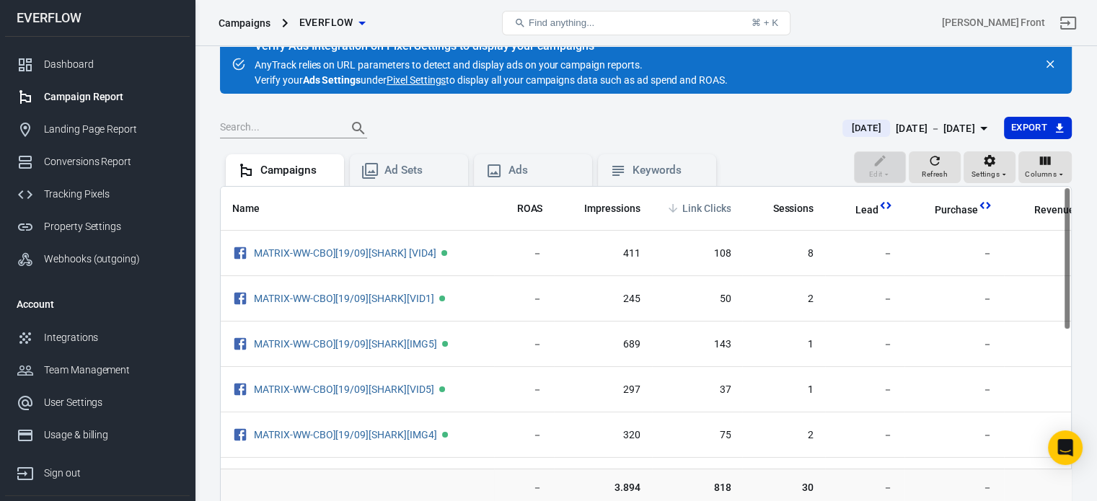
scroll to position [0, 0]
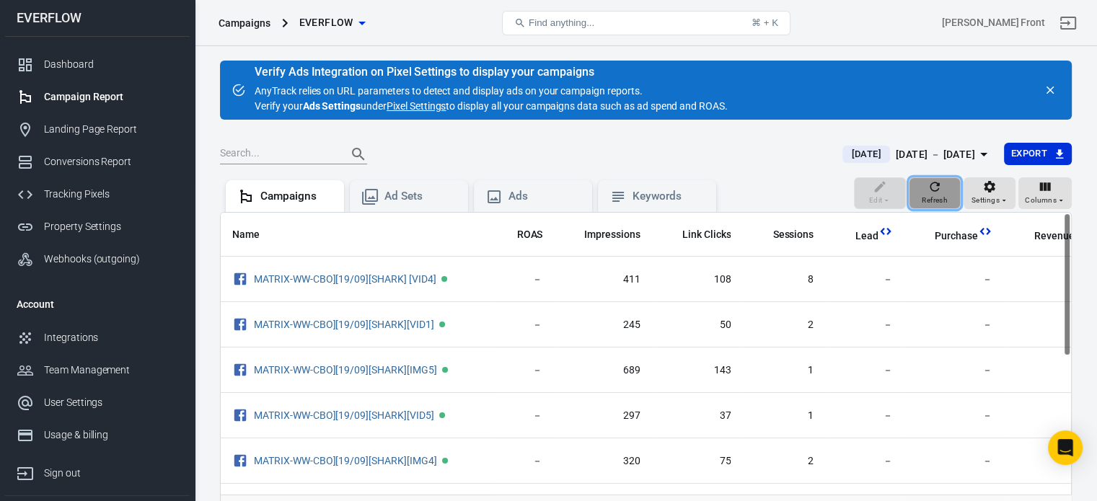
click at [939, 190] on icon "button" at bounding box center [934, 186] width 9 height 9
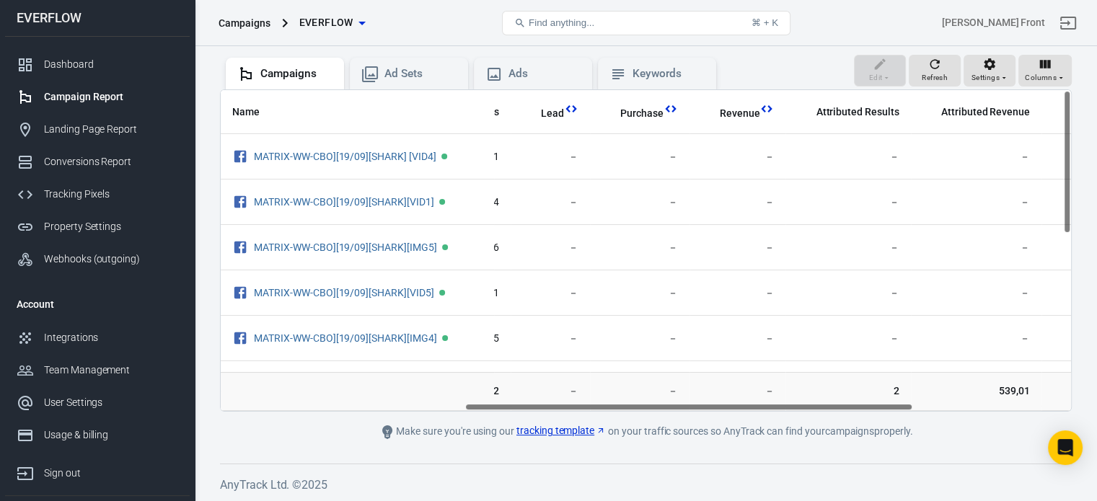
scroll to position [0, 463]
drag, startPoint x: 563, startPoint y: 405, endPoint x: 808, endPoint y: 406, distance: 245.2
click at [808, 406] on div "Name Amount Spent ROAS Impressions Link Clicks Sessions Lead Purchase Revenue A…" at bounding box center [646, 250] width 850 height 321
